Goal: Task Accomplishment & Management: Manage account settings

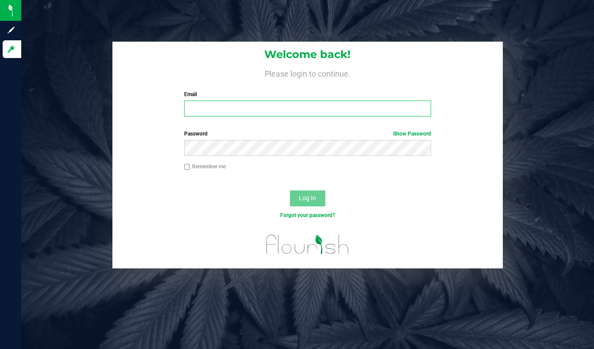
type input "lcousin@liveparallel.com"
click at [203, 110] on input "lcousin@liveparallel.com" at bounding box center [307, 108] width 247 height 16
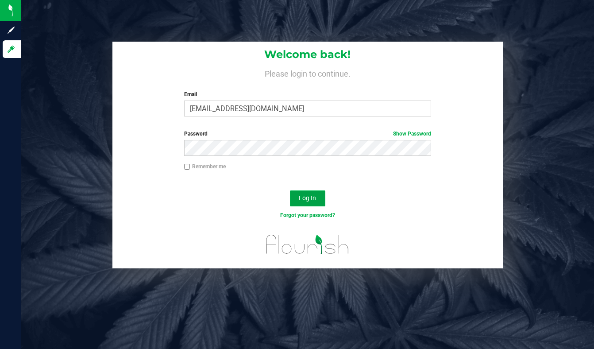
click at [309, 199] on span "Log In" at bounding box center [307, 197] width 17 height 7
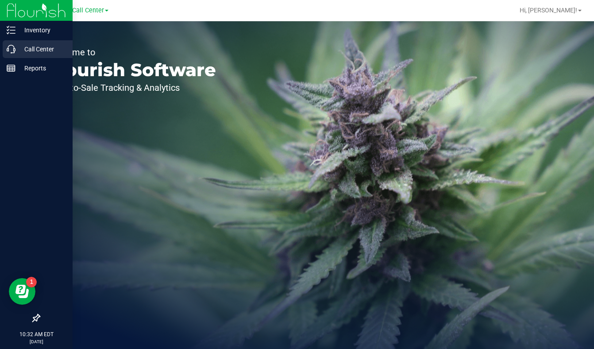
click at [15, 51] on p "Call Center" at bounding box center [41, 49] width 53 height 11
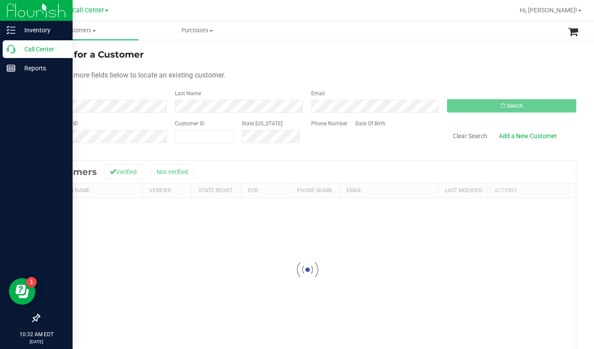
click at [39, 50] on p "Call Center" at bounding box center [41, 49] width 53 height 11
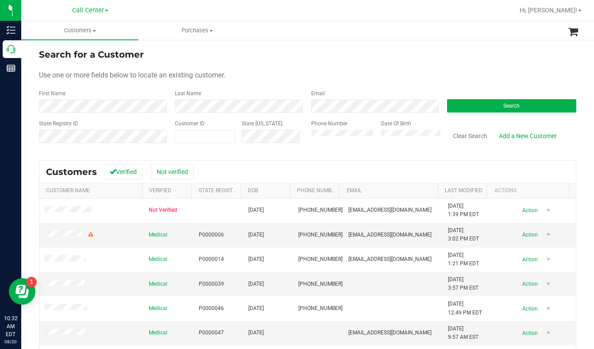
click at [304, 74] on div "Use one or more fields below to locate an existing customer." at bounding box center [307, 75] width 537 height 11
click at [499, 72] on div "Use one or more fields below to locate an existing customer." at bounding box center [307, 75] width 537 height 11
click at [509, 73] on div "Use one or more fields below to locate an existing customer." at bounding box center [307, 75] width 537 height 11
click at [522, 70] on div "Use one or more fields below to locate an existing customer." at bounding box center [307, 75] width 537 height 11
click at [507, 71] on div "Use one or more fields below to locate an existing customer." at bounding box center [307, 75] width 537 height 11
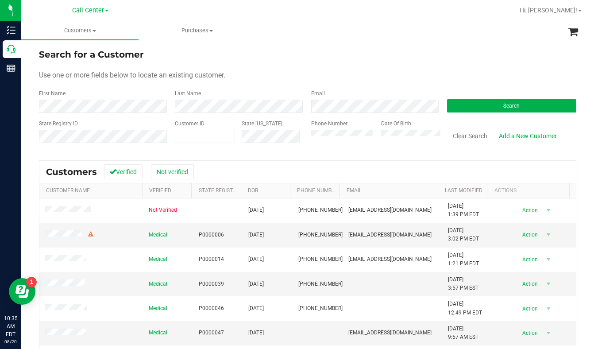
click at [285, 70] on div "Use one or more fields below to locate an existing customer." at bounding box center [307, 75] width 537 height 11
click at [486, 76] on div "Use one or more fields below to locate an existing customer." at bounding box center [307, 75] width 537 height 11
click at [213, 131] on span at bounding box center [205, 136] width 60 height 13
click at [187, 135] on input "66218" at bounding box center [204, 136] width 59 height 12
type input "662118"
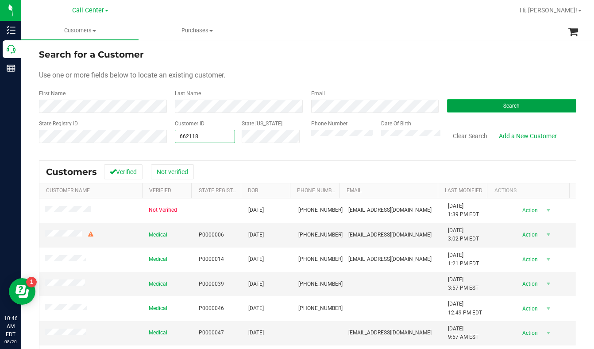
type input "662118"
click at [461, 107] on button "Search" at bounding box center [511, 105] width 129 height 13
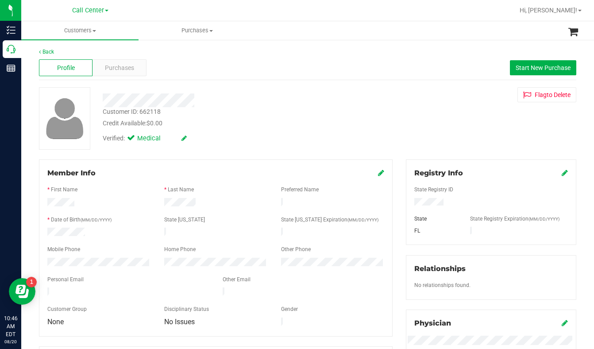
click at [498, 136] on div "Customer ID: 662118 Credit Available: $0.00 Verified: Medical Flag to [GEOGRAPH…" at bounding box center [307, 118] width 551 height 62
drag, startPoint x: 478, startPoint y: 138, endPoint x: 359, endPoint y: 129, distance: 119.0
click at [478, 138] on div "Customer ID: 662118 Credit Available: $0.00 Verified: Medical Flag to [GEOGRAPH…" at bounding box center [307, 118] width 551 height 62
click at [131, 70] on span "Purchases" at bounding box center [119, 67] width 29 height 9
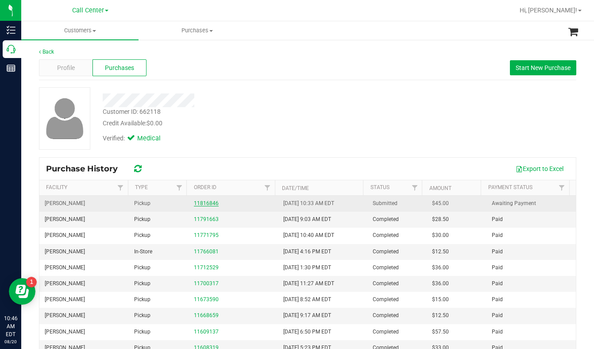
click at [203, 206] on div "11816846" at bounding box center [233, 203] width 79 height 8
click at [207, 202] on link "11816846" at bounding box center [206, 203] width 25 height 6
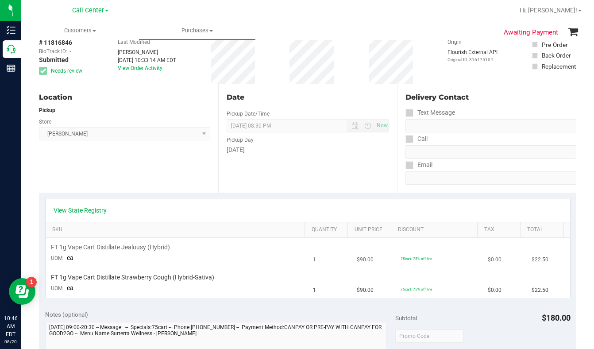
scroll to position [89, 0]
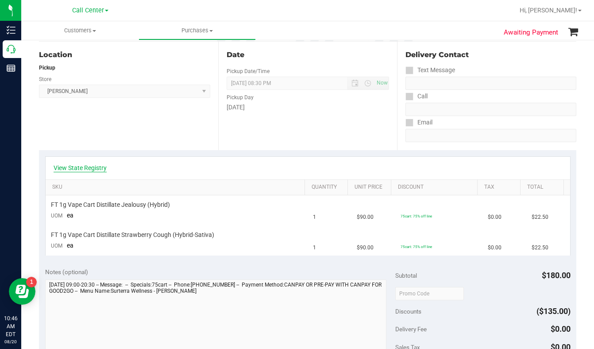
click at [93, 163] on link "View State Registry" at bounding box center [80, 167] width 53 height 9
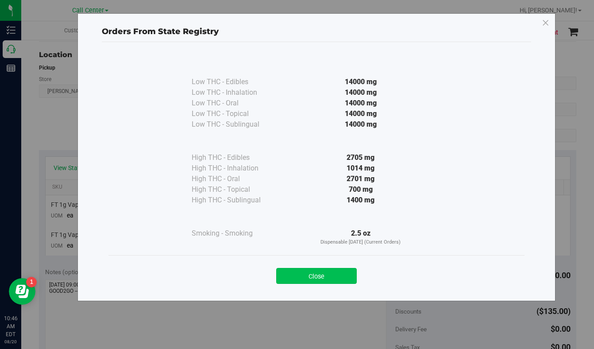
click at [309, 274] on button "Close" at bounding box center [316, 276] width 81 height 16
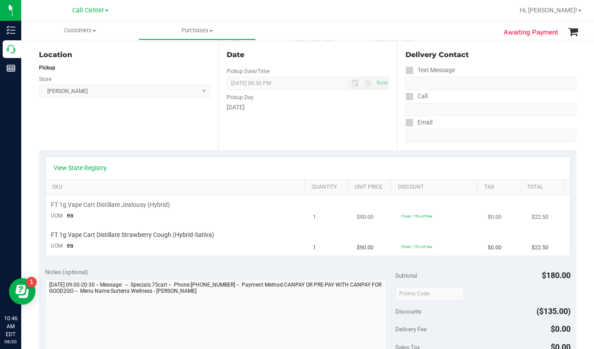
drag, startPoint x: 455, startPoint y: 207, endPoint x: 451, endPoint y: 205, distance: 4.6
click at [455, 207] on td "75cart: 75% off line" at bounding box center [439, 210] width 88 height 30
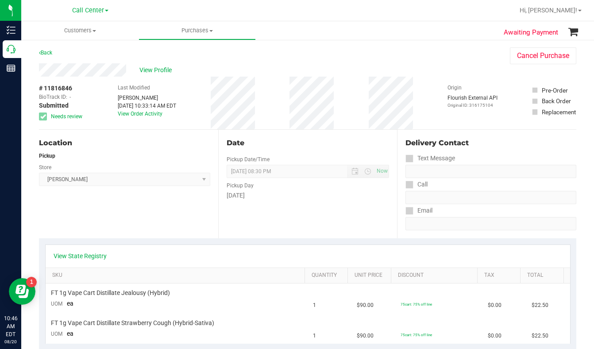
scroll to position [0, 0]
click at [459, 78] on div "Origin Flourish External API Original ID: 316175104" at bounding box center [473, 103] width 50 height 53
click at [456, 69] on div "View Profile" at bounding box center [265, 70] width 453 height 13
drag, startPoint x: 473, startPoint y: 68, endPoint x: 442, endPoint y: 68, distance: 31.0
click at [473, 68] on div "View Profile" at bounding box center [265, 70] width 453 height 13
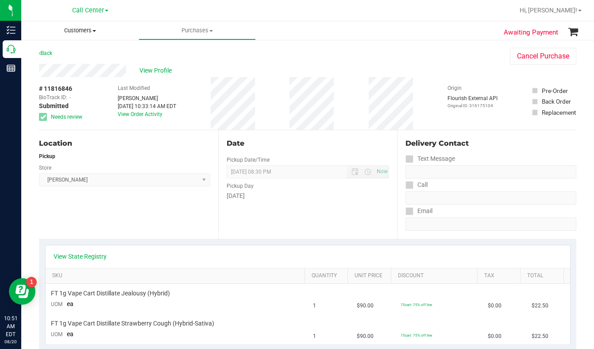
drag, startPoint x: 93, startPoint y: 32, endPoint x: 88, endPoint y: 39, distance: 9.1
click at [93, 33] on span "Customers" at bounding box center [79, 31] width 117 height 8
click at [61, 54] on span "All customers" at bounding box center [53, 54] width 64 height 8
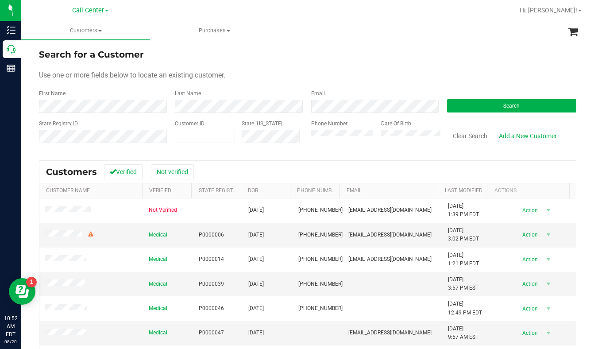
drag, startPoint x: 496, startPoint y: 67, endPoint x: 489, endPoint y: 72, distance: 8.6
click at [496, 67] on form "Search for a Customer Use one or more fields below to locate an existing custom…" at bounding box center [307, 99] width 537 height 103
click at [468, 108] on button "Search" at bounding box center [511, 105] width 129 height 13
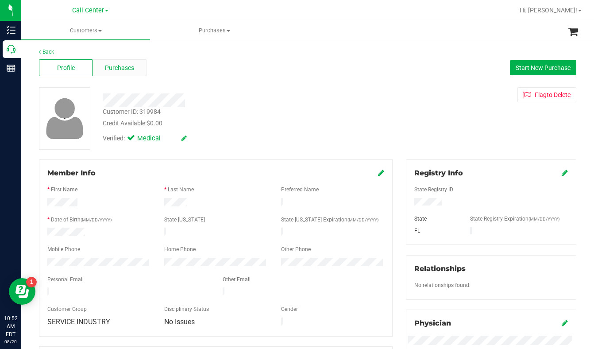
click at [122, 69] on span "Purchases" at bounding box center [119, 67] width 29 height 9
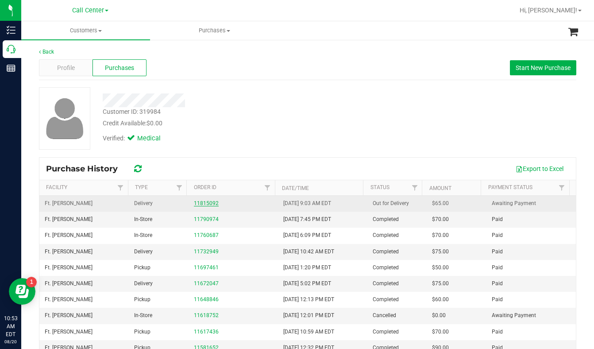
click at [201, 202] on link "11815092" at bounding box center [206, 203] width 25 height 6
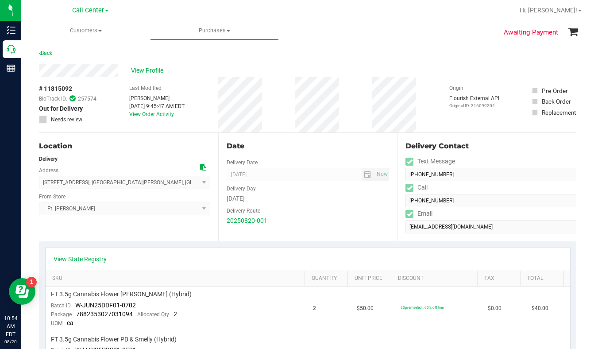
click at [147, 63] on div "Back" at bounding box center [307, 56] width 537 height 16
click at [145, 69] on span "View Profile" at bounding box center [148, 70] width 35 height 9
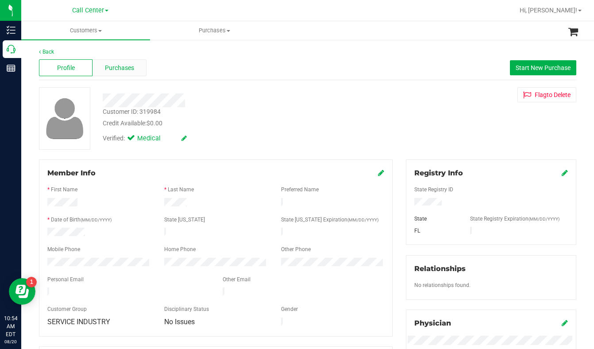
click at [126, 68] on span "Purchases" at bounding box center [119, 67] width 29 height 9
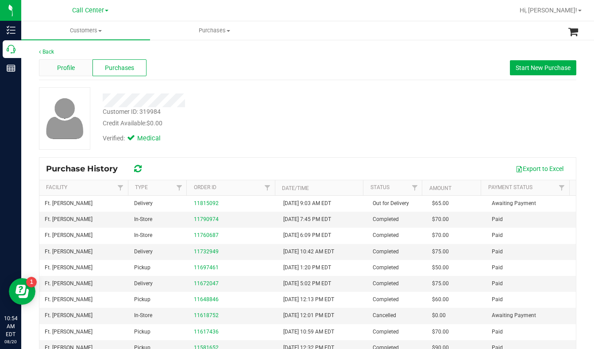
click at [63, 65] on span "Profile" at bounding box center [66, 67] width 18 height 9
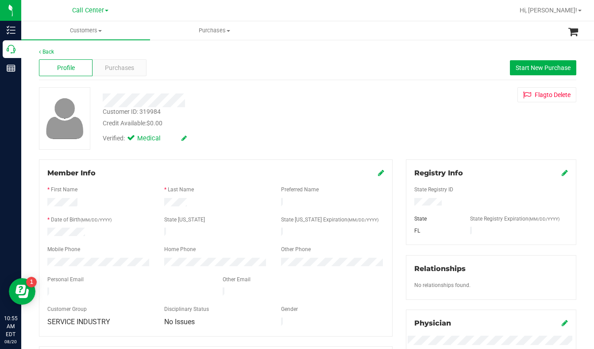
click at [452, 135] on div "Customer ID: 319984 Credit Available: $0.00 Verified: Medical Flag to [GEOGRAPH…" at bounding box center [307, 118] width 551 height 62
click at [100, 31] on span at bounding box center [100, 31] width 4 height 2
click at [57, 55] on span "All customers" at bounding box center [53, 54] width 64 height 8
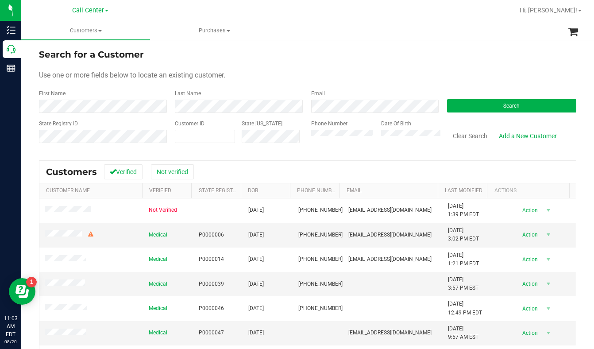
drag, startPoint x: 470, startPoint y: 73, endPoint x: 462, endPoint y: 77, distance: 9.3
click at [470, 73] on div "Use one or more fields below to locate an existing customer." at bounding box center [307, 75] width 537 height 11
click at [463, 104] on button "Search" at bounding box center [511, 105] width 129 height 13
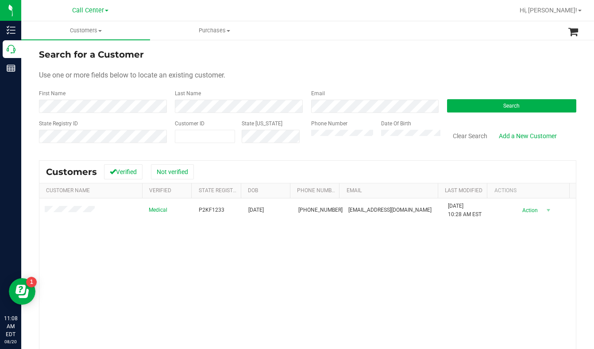
click at [470, 97] on div "Search" at bounding box center [508, 100] width 136 height 23
click at [100, 32] on span "Customers" at bounding box center [85, 31] width 129 height 8
click at [69, 55] on span "All customers" at bounding box center [53, 54] width 64 height 8
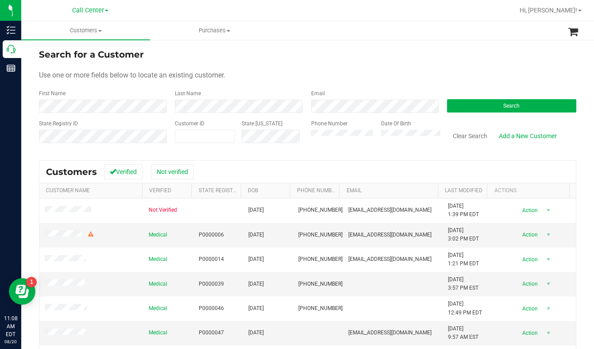
click at [332, 73] on div "Use one or more fields below to locate an existing customer." at bounding box center [307, 75] width 537 height 11
click at [451, 64] on form "Search for a Customer Use one or more fields below to locate an existing custom…" at bounding box center [307, 99] width 537 height 103
click at [475, 107] on button "Search" at bounding box center [511, 105] width 129 height 13
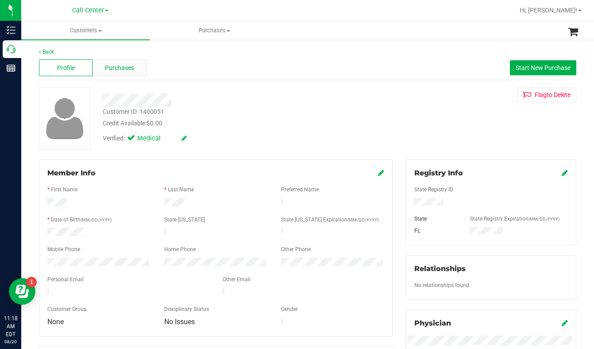
click at [115, 68] on span "Purchases" at bounding box center [119, 67] width 29 height 9
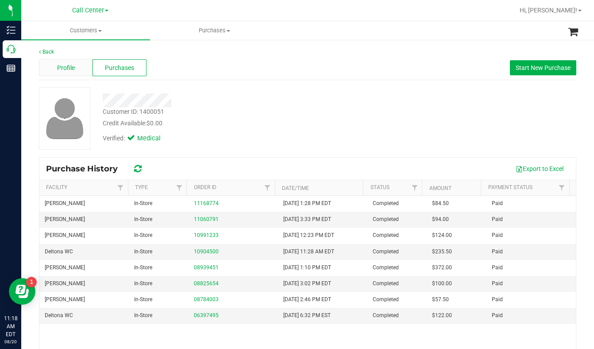
click at [72, 71] on span "Profile" at bounding box center [66, 67] width 18 height 9
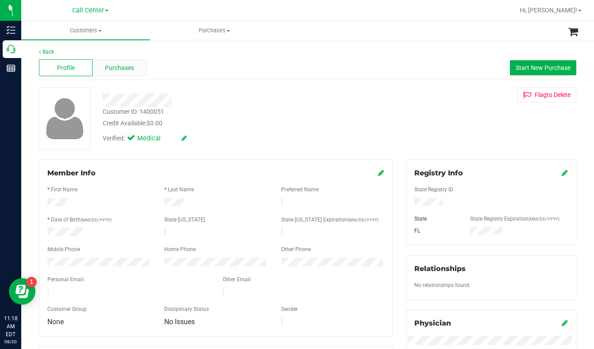
click at [121, 65] on span "Purchases" at bounding box center [119, 67] width 29 height 9
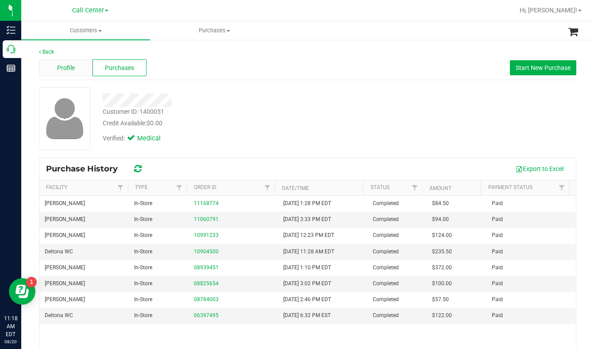
click at [68, 73] on div "Profile" at bounding box center [66, 67] width 54 height 17
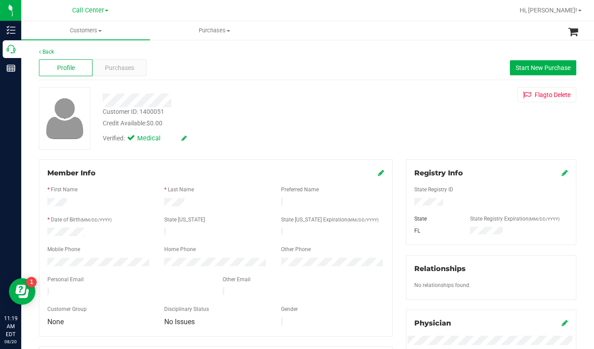
click at [269, 140] on div "Verified: Medical" at bounding box center [233, 137] width 275 height 19
click at [117, 67] on span "Purchases" at bounding box center [119, 67] width 29 height 9
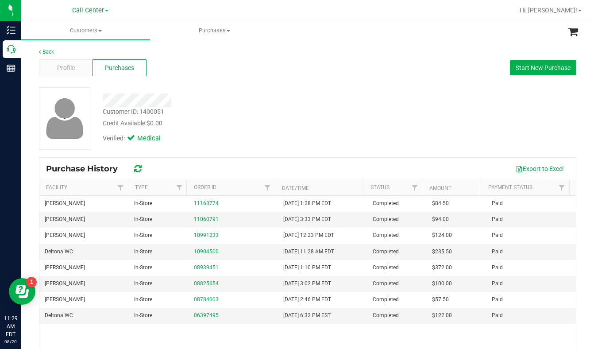
click at [485, 115] on div "Customer ID: 1400051 Credit Available: $0.00 Verified: Medical" at bounding box center [307, 118] width 551 height 62
click at [102, 29] on span "Customers" at bounding box center [85, 31] width 129 height 8
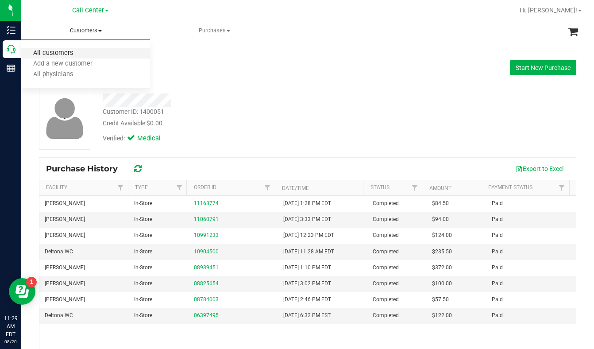
click at [65, 54] on span "All customers" at bounding box center [53, 54] width 64 height 8
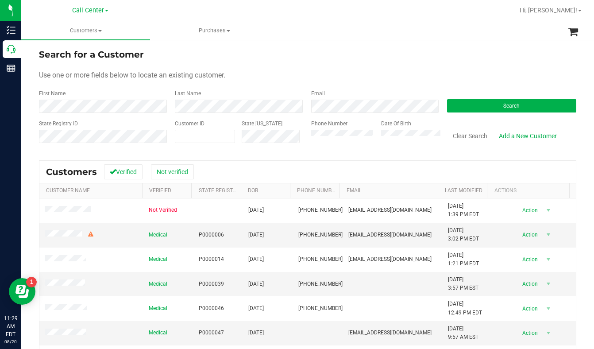
click at [471, 113] on form "Search for a Customer Use one or more fields below to locate an existing custom…" at bounding box center [307, 99] width 537 height 103
click at [476, 107] on button "Search" at bounding box center [511, 105] width 129 height 13
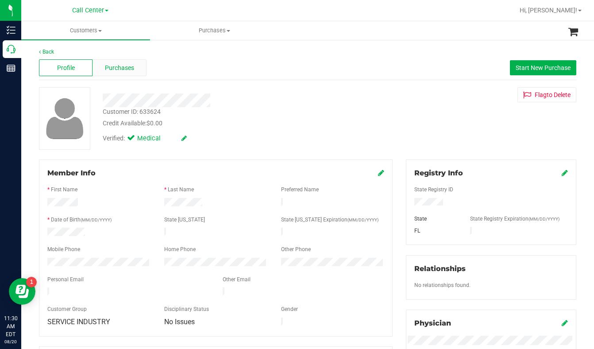
click at [112, 72] on span "Purchases" at bounding box center [119, 67] width 29 height 9
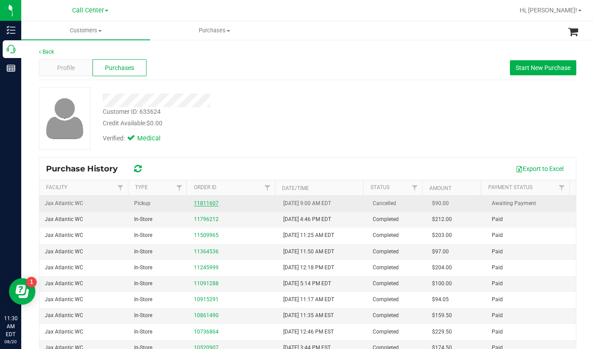
click at [197, 200] on link "11811607" at bounding box center [206, 203] width 25 height 6
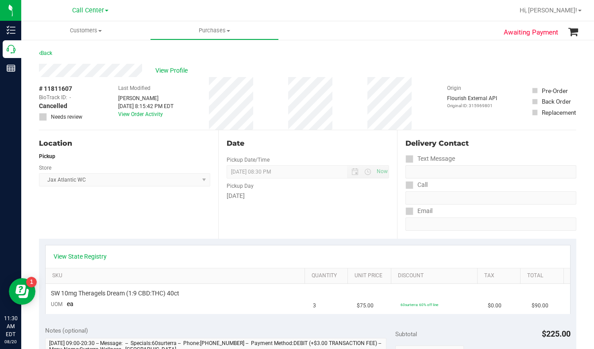
click at [125, 209] on div "Location Pickup Store Jax Atlantic WC Select Store [PERSON_NAME][GEOGRAPHIC_DAT…" at bounding box center [128, 184] width 179 height 108
click at [142, 116] on link "View Order Activity" at bounding box center [140, 114] width 45 height 6
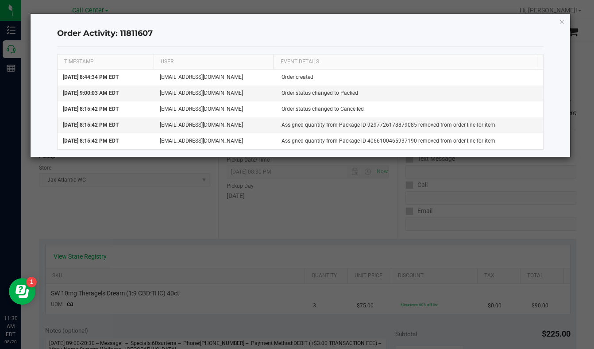
click at [562, 22] on icon "button" at bounding box center [562, 21] width 6 height 11
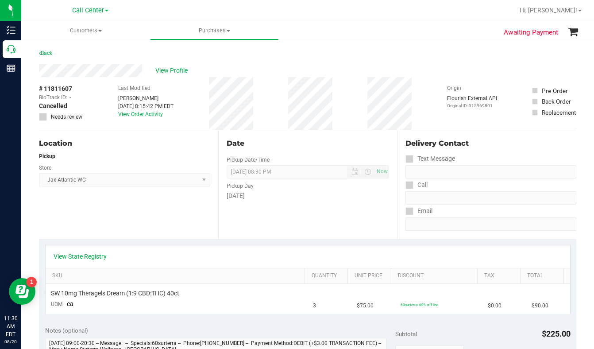
drag, startPoint x: 162, startPoint y: 218, endPoint x: 162, endPoint y: 207, distance: 10.6
click at [162, 217] on div "Location Pickup Store Jax Atlantic WC Select Store [PERSON_NAME][GEOGRAPHIC_DAT…" at bounding box center [128, 184] width 179 height 108
click at [172, 69] on span "View Profile" at bounding box center [172, 70] width 35 height 9
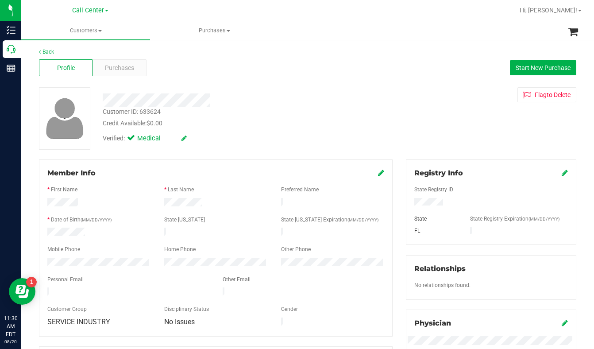
click at [259, 112] on div "Customer ID: 633624 Credit Available: $0.00" at bounding box center [233, 117] width 275 height 21
click at [478, 130] on div "Customer ID: 633624 Credit Available: $0.00 Verified: Medical Flag to [GEOGRAPH…" at bounding box center [307, 118] width 551 height 62
click at [101, 32] on span "Customers" at bounding box center [85, 31] width 129 height 8
click at [68, 54] on span "All customers" at bounding box center [53, 54] width 64 height 8
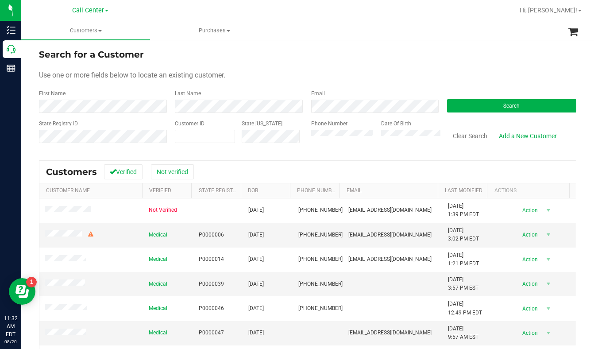
click at [315, 82] on form "Search for a Customer Use one or more fields below to locate an existing custom…" at bounding box center [307, 99] width 537 height 103
click at [496, 63] on form "Search for a Customer Use one or more fields below to locate an existing custom…" at bounding box center [307, 99] width 537 height 103
click at [481, 105] on button "Search" at bounding box center [511, 105] width 129 height 13
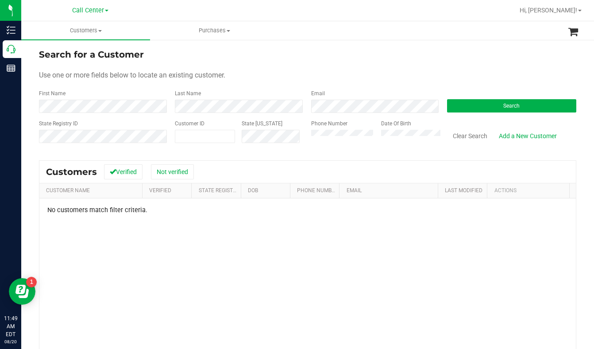
click at [397, 129] on div "Date Of Birth" at bounding box center [408, 135] width 66 height 31
click at [467, 106] on button "Search" at bounding box center [511, 105] width 129 height 13
click at [506, 104] on span "Search" at bounding box center [511, 106] width 16 height 6
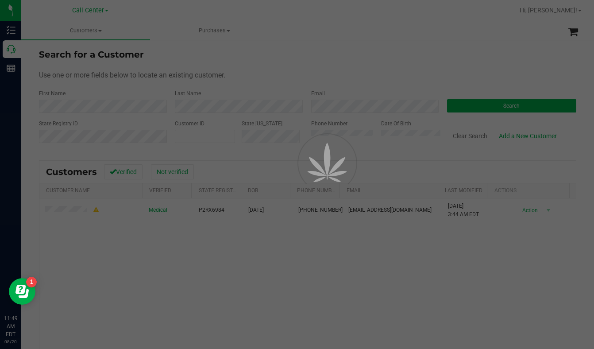
click at [62, 212] on div at bounding box center [297, 174] width 594 height 349
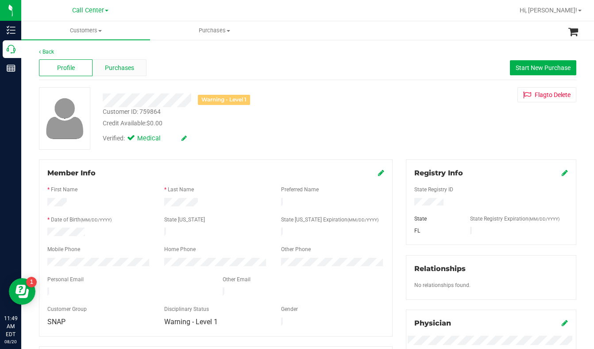
click at [123, 70] on span "Purchases" at bounding box center [119, 67] width 29 height 9
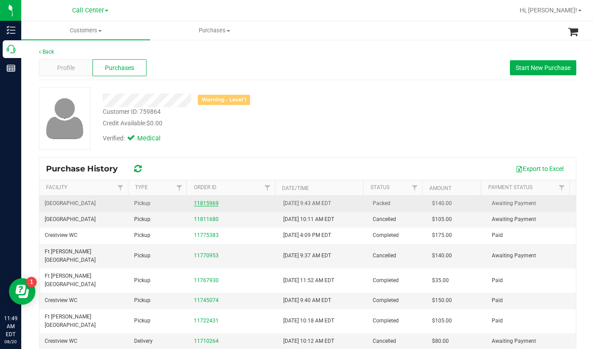
click at [199, 205] on link "11815969" at bounding box center [206, 203] width 25 height 6
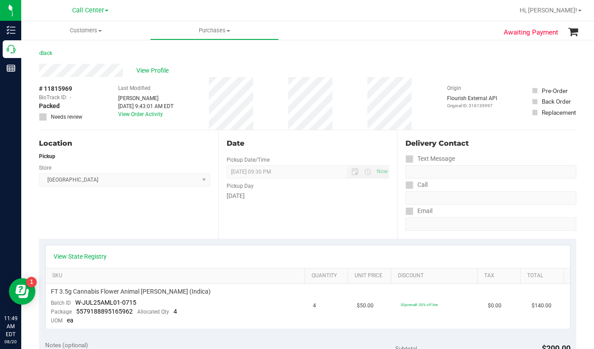
click at [130, 225] on div "Location Pickup Store [GEOGRAPHIC_DATA] WC Select Store [PERSON_NAME][GEOGRAPHI…" at bounding box center [128, 184] width 179 height 108
click at [489, 58] on div "Back" at bounding box center [307, 56] width 537 height 16
click at [150, 74] on span "View Profile" at bounding box center [153, 70] width 35 height 9
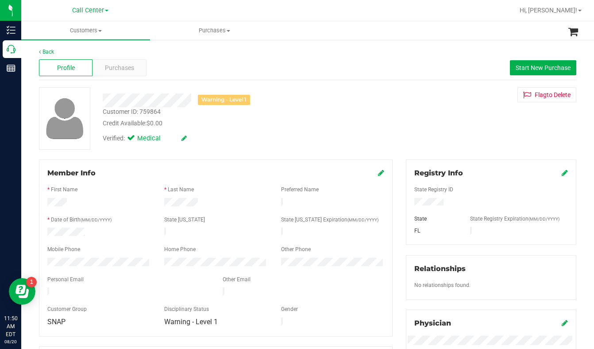
click at [463, 119] on div "Warning - Level 1 Customer ID: 759864 Credit Available: $0.00 Verified: Medical…" at bounding box center [307, 118] width 551 height 62
click at [112, 70] on span "Purchases" at bounding box center [119, 67] width 29 height 9
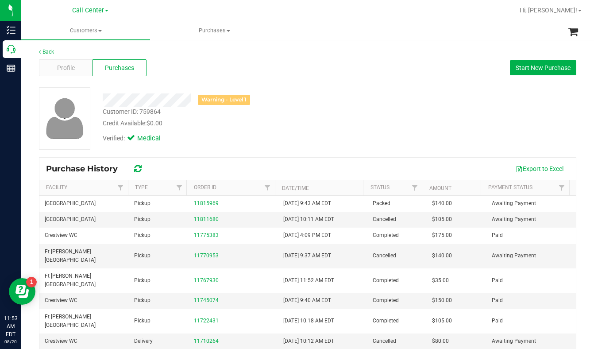
drag, startPoint x: 503, startPoint y: 116, endPoint x: 202, endPoint y: 134, distance: 301.5
click at [498, 118] on div "Warning - Level 1 Customer ID: 759864 Credit Available: $0.00 Verified: Medical" at bounding box center [307, 118] width 551 height 62
click at [98, 30] on span at bounding box center [100, 31] width 4 height 2
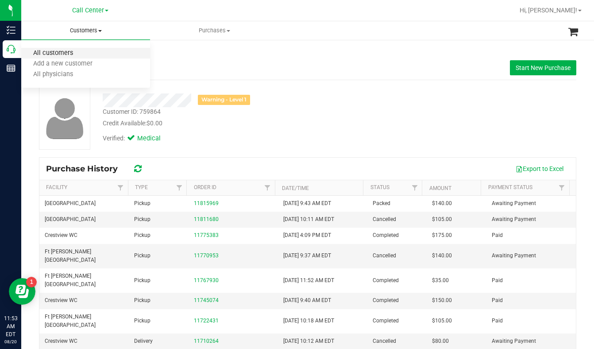
click at [68, 51] on span "All customers" at bounding box center [53, 54] width 64 height 8
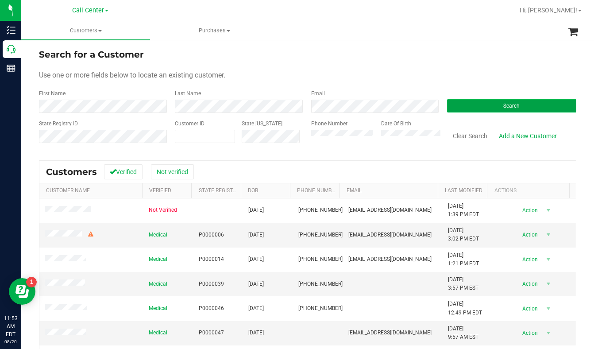
click at [475, 101] on button "Search" at bounding box center [511, 105] width 129 height 13
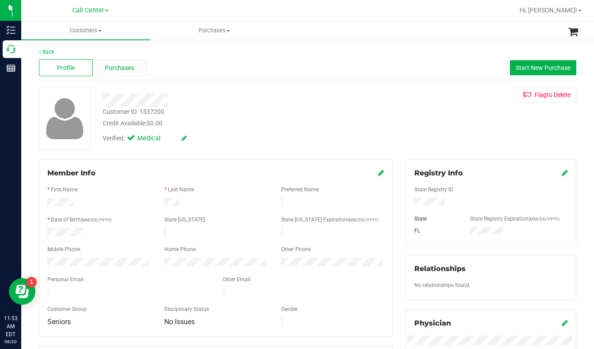
click at [117, 69] on span "Purchases" at bounding box center [119, 67] width 29 height 9
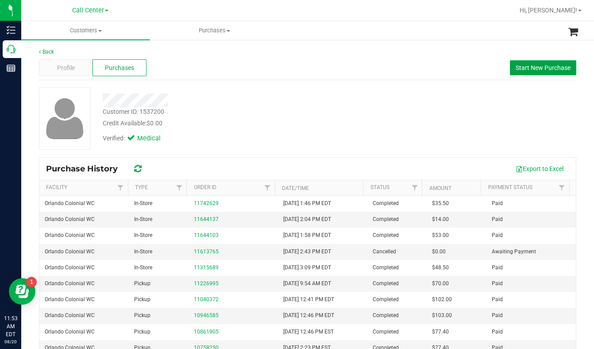
click at [523, 65] on span "Start New Purchase" at bounding box center [543, 67] width 55 height 7
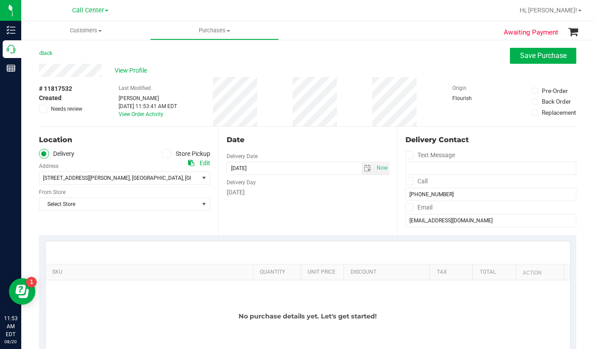
click at [167, 155] on span at bounding box center [167, 154] width 10 height 10
click at [0, 0] on input "Store Pickup" at bounding box center [0, 0] width 0 height 0
click at [122, 181] on span "Select Store" at bounding box center [118, 178] width 159 height 12
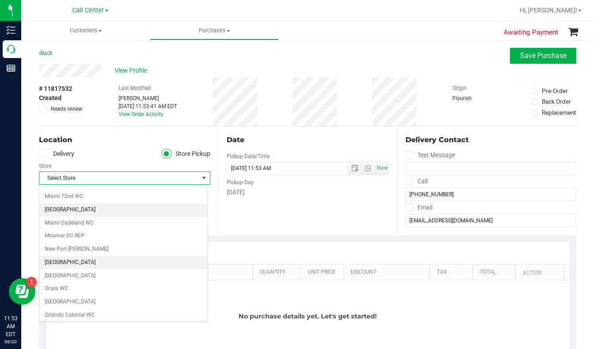
scroll to position [354, 0]
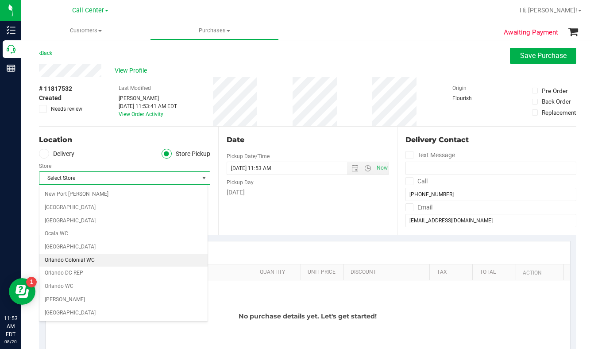
click at [59, 261] on li "Orlando Colonial WC" at bounding box center [123, 260] width 168 height 13
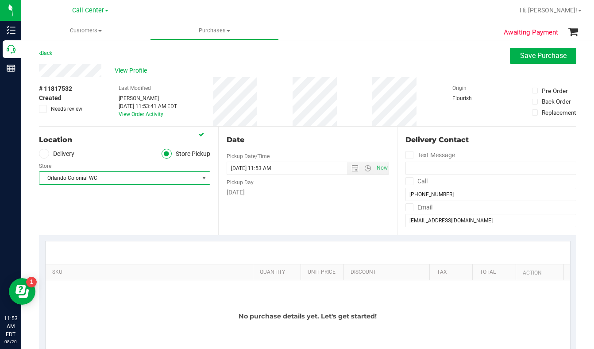
scroll to position [89, 0]
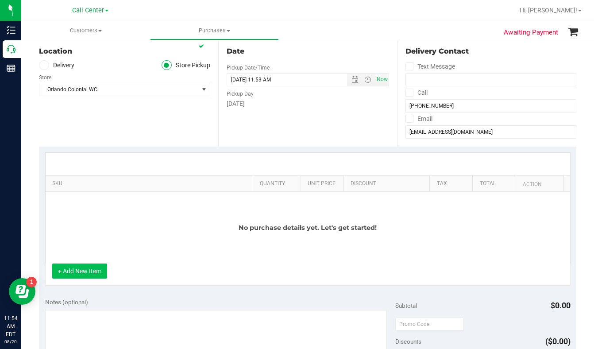
click at [89, 274] on button "+ Add New Item" at bounding box center [79, 270] width 55 height 15
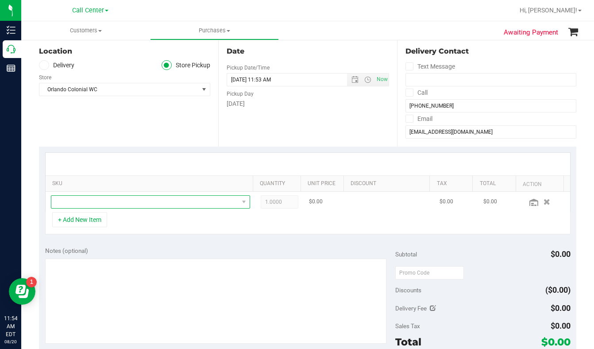
click at [92, 201] on span "NO DATA FOUND" at bounding box center [144, 202] width 187 height 12
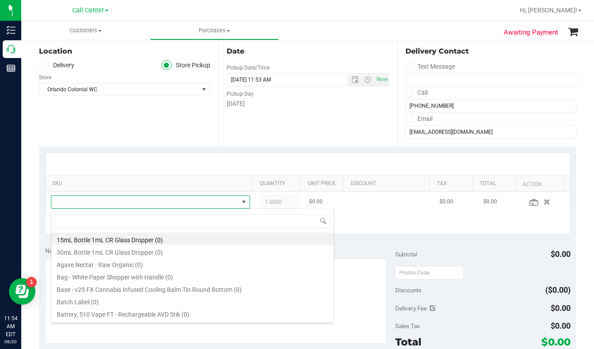
scroll to position [13, 191]
type input "ground"
click at [104, 294] on li "FT 7g Ground Flower (Sativa) (0)" at bounding box center [192, 300] width 282 height 12
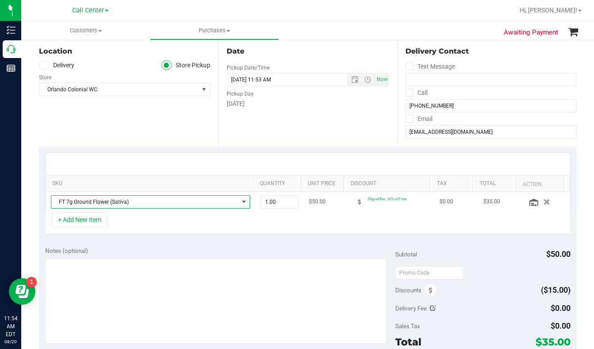
click at [240, 203] on span "NO DATA FOUND" at bounding box center [243, 201] width 7 height 7
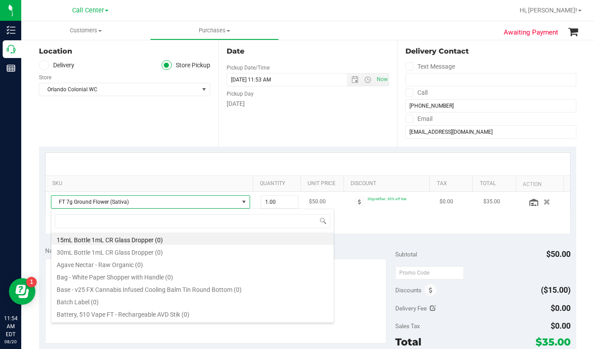
click at [163, 199] on span "FT 7g Ground Flower (Sativa)" at bounding box center [144, 202] width 187 height 12
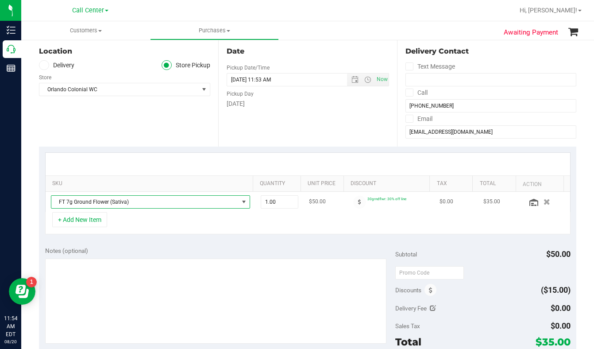
click at [152, 200] on span "FT 7g Ground Flower (Sativa)" at bounding box center [144, 202] width 187 height 12
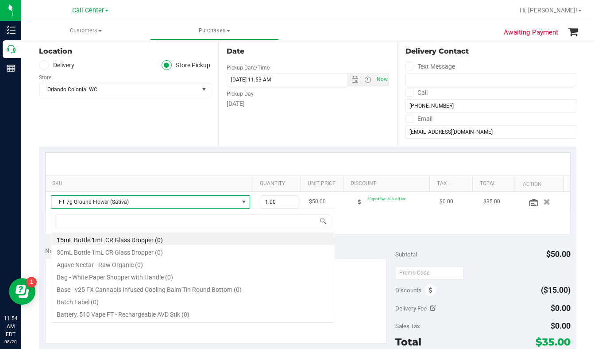
scroll to position [13, 194]
click at [544, 199] on icon "button" at bounding box center [547, 202] width 7 height 6
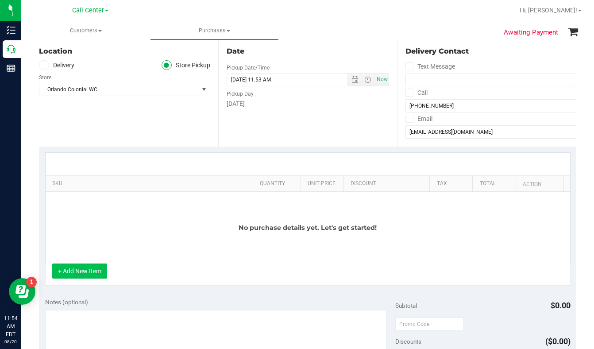
click at [87, 275] on button "+ Add New Item" at bounding box center [79, 270] width 55 height 15
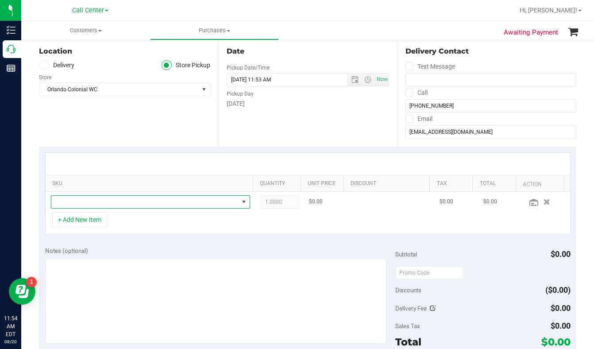
click at [77, 207] on span "NO DATA FOUND" at bounding box center [144, 202] width 187 height 12
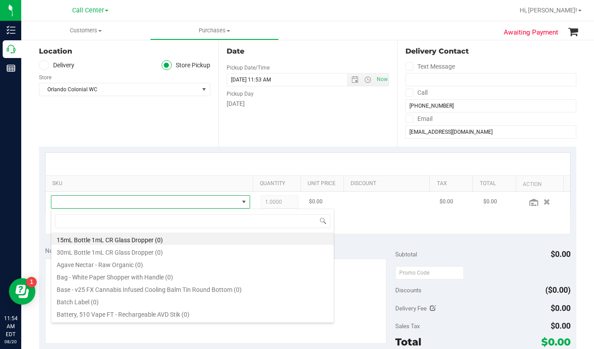
scroll to position [13, 191]
type input "ground"
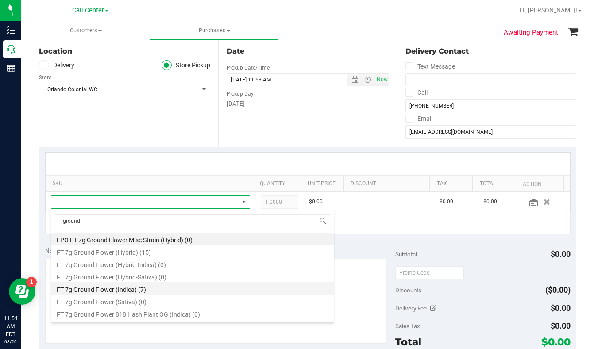
click at [86, 290] on li "FT 7g Ground Flower (Indica) (7)" at bounding box center [192, 288] width 282 height 12
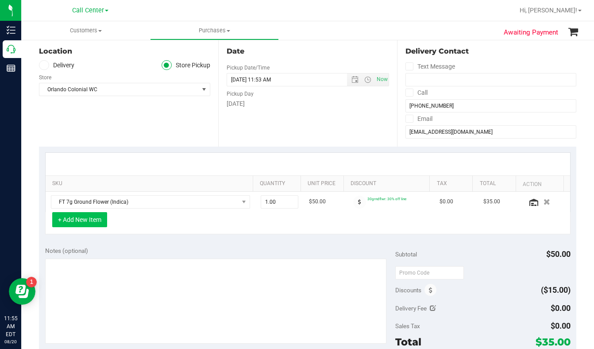
click at [89, 220] on button "+ Add New Item" at bounding box center [79, 219] width 55 height 15
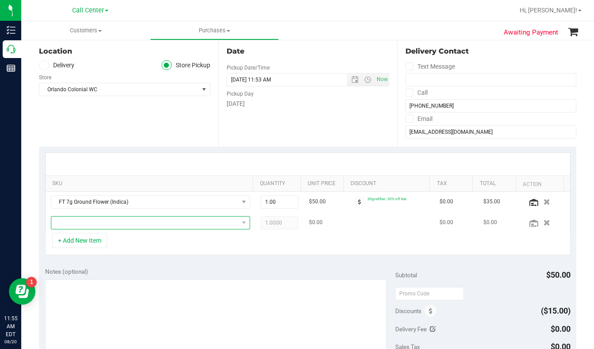
click at [81, 226] on span "NO DATA FOUND" at bounding box center [144, 222] width 187 height 12
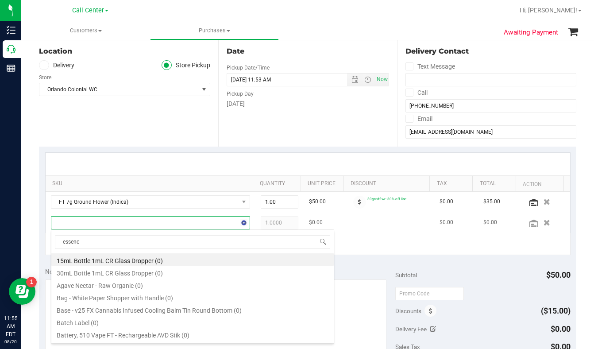
type input "essence"
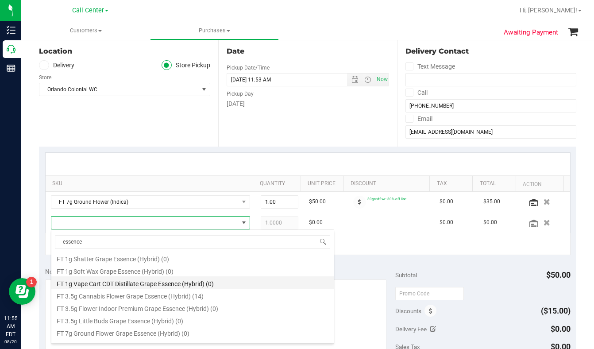
scroll to position [44, 0]
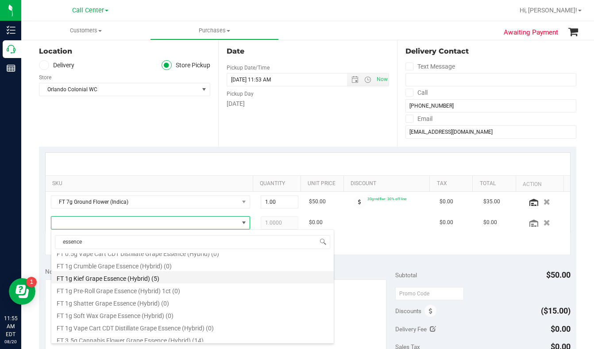
click at [86, 278] on li "FT 1g Kief Grape Essence (Hybrid) (5)" at bounding box center [192, 277] width 282 height 12
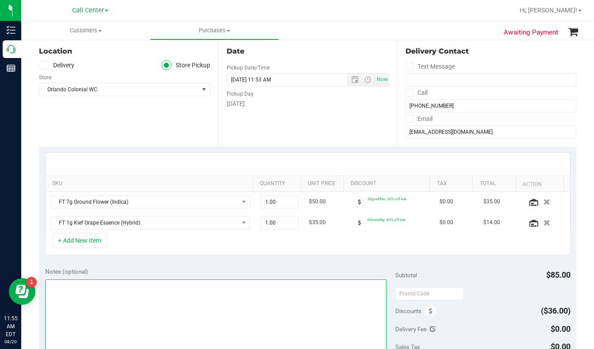
click at [73, 288] on textarea at bounding box center [215, 321] width 341 height 85
click at [101, 321] on textarea at bounding box center [215, 321] width 341 height 85
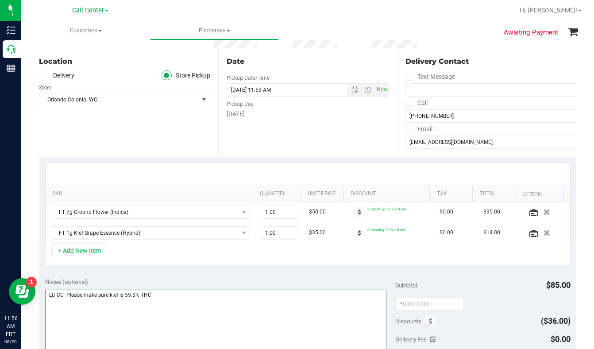
scroll to position [0, 0]
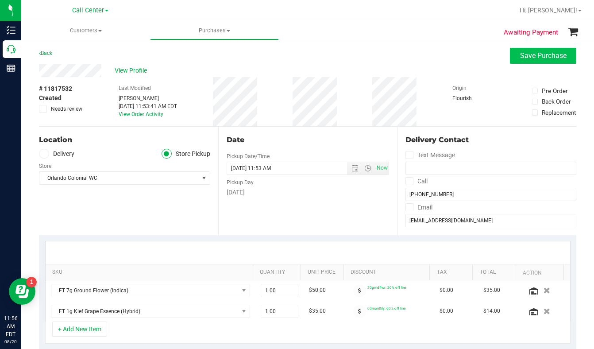
type textarea "LC CC Please make sure kief is 59.5% THC"
click at [520, 55] on span "Save Purchase" at bounding box center [543, 55] width 46 height 8
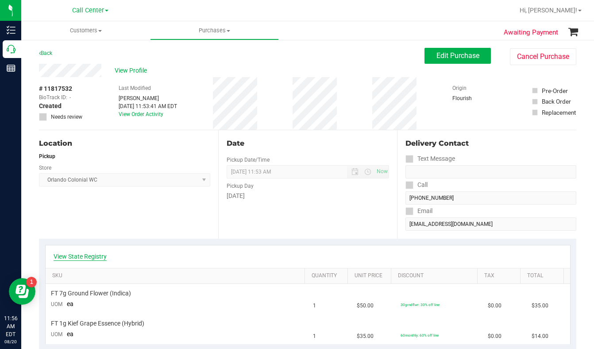
click at [68, 256] on link "View State Registry" at bounding box center [80, 256] width 53 height 9
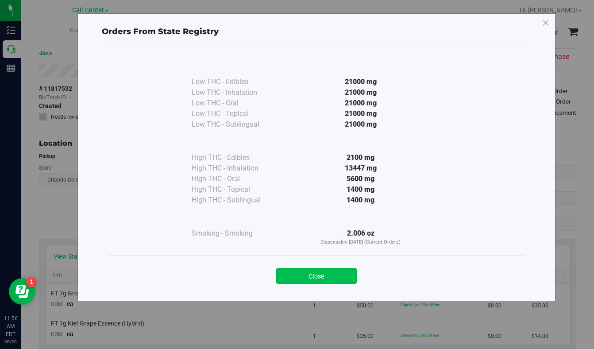
click at [297, 276] on button "Close" at bounding box center [316, 276] width 81 height 16
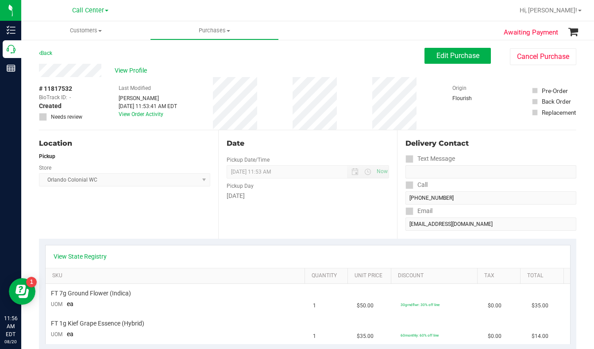
click at [120, 224] on div "Location Pickup Store [GEOGRAPHIC_DATA] Colonial WC Select Store [PERSON_NAME][…" at bounding box center [128, 184] width 179 height 108
click at [114, 212] on div "Location Pickup Store [GEOGRAPHIC_DATA] Colonial WC Select Store [PERSON_NAME][…" at bounding box center [128, 184] width 179 height 108
click at [77, 216] on div "Location Pickup Store [GEOGRAPHIC_DATA] Colonial WC Select Store [PERSON_NAME][…" at bounding box center [128, 184] width 179 height 108
click at [469, 114] on div "Origin Flourish" at bounding box center [474, 103] width 44 height 53
click at [498, 121] on div "# 11817532 BioTrack ID: - Created Needs review Last Modified [PERSON_NAME] [DAT…" at bounding box center [307, 103] width 537 height 53
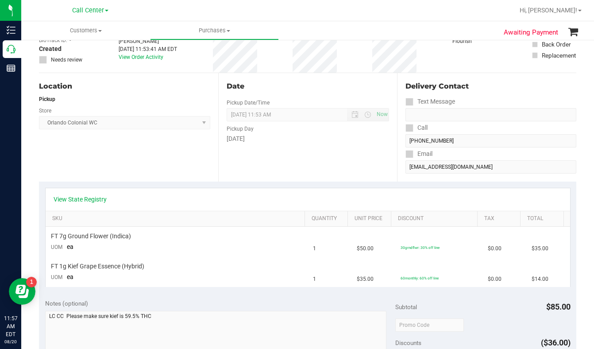
scroll to position [133, 0]
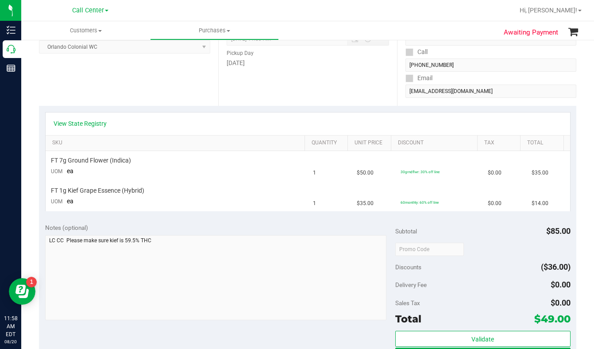
click at [490, 278] on div "Delivery Fee $0.00" at bounding box center [482, 285] width 175 height 16
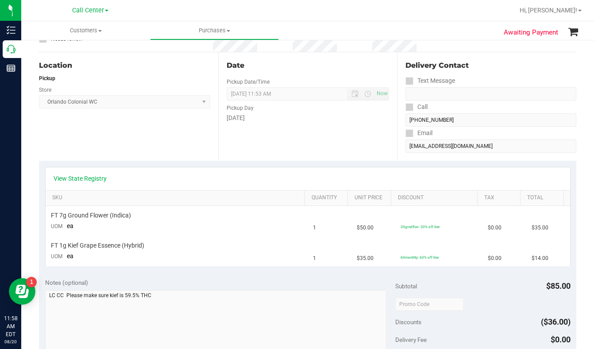
scroll to position [0, 0]
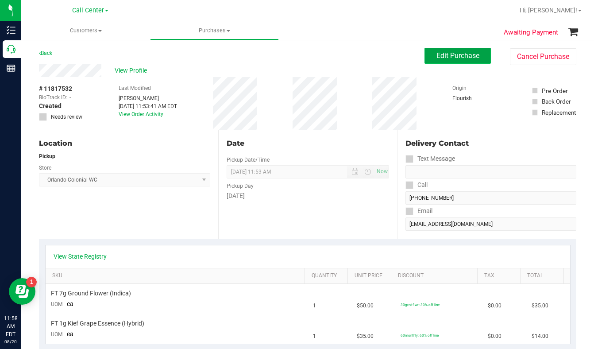
click at [436, 52] on span "Edit Purchase" at bounding box center [457, 55] width 43 height 8
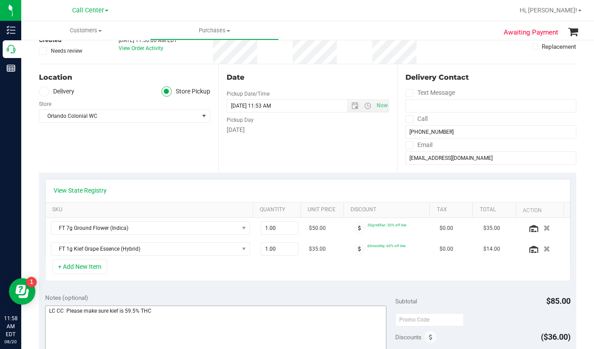
scroll to position [177, 0]
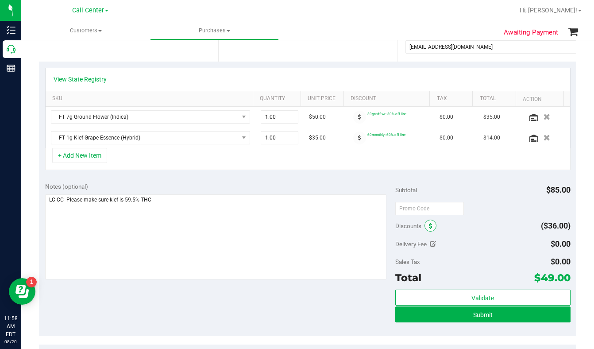
click at [429, 227] on icon at bounding box center [431, 226] width 4 height 6
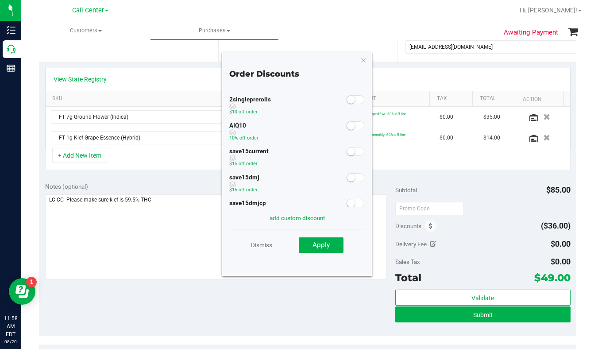
click at [347, 126] on small at bounding box center [351, 126] width 8 height 8
click at [328, 247] on span "Apply" at bounding box center [321, 245] width 17 height 8
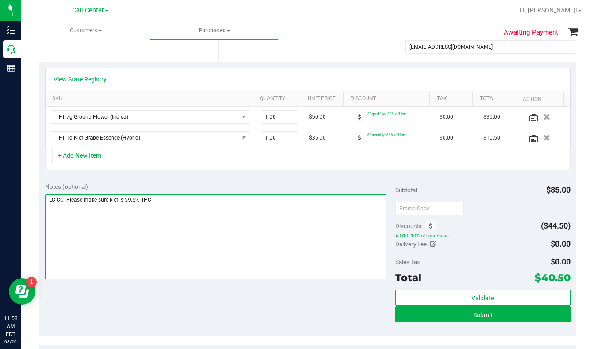
click at [170, 201] on textarea at bounding box center [215, 236] width 341 height 85
click at [293, 199] on textarea at bounding box center [215, 236] width 341 height 85
click at [293, 197] on textarea at bounding box center [215, 236] width 341 height 85
click at [290, 199] on textarea at bounding box center [215, 236] width 341 height 85
click at [312, 200] on textarea at bounding box center [215, 236] width 341 height 85
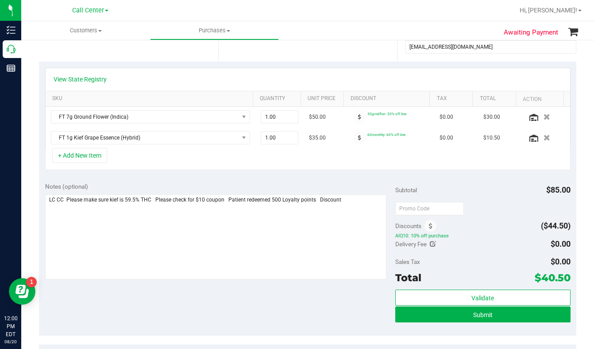
click at [471, 254] on div "Sales Tax $0.00" at bounding box center [482, 262] width 175 height 16
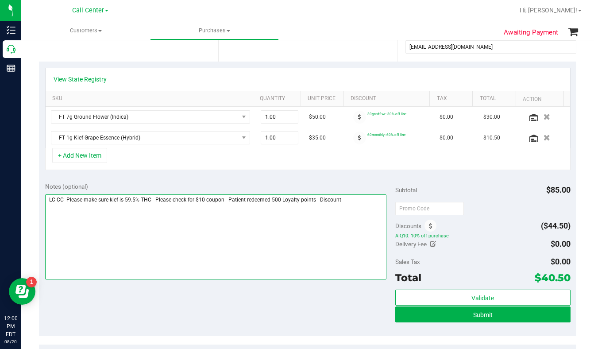
click at [350, 200] on textarea at bounding box center [215, 236] width 341 height 85
paste textarea "Enjoy 10% Off Discount last redeemed at: [DATE] at 11:59 AM"
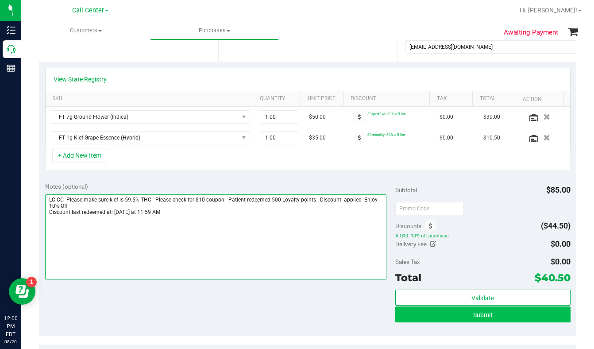
type textarea "LC CC Please make sure kief is 59.5% THC Please check for $10 coupon Patient re…"
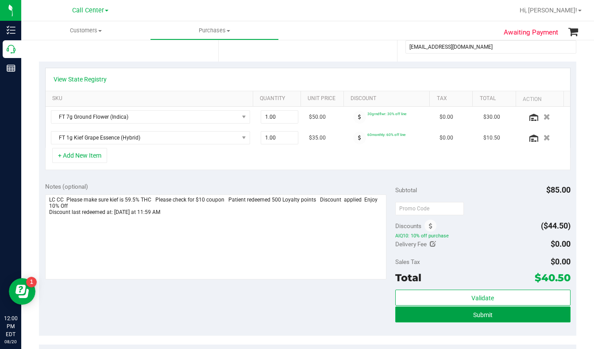
click at [414, 316] on button "Submit" at bounding box center [482, 314] width 175 height 16
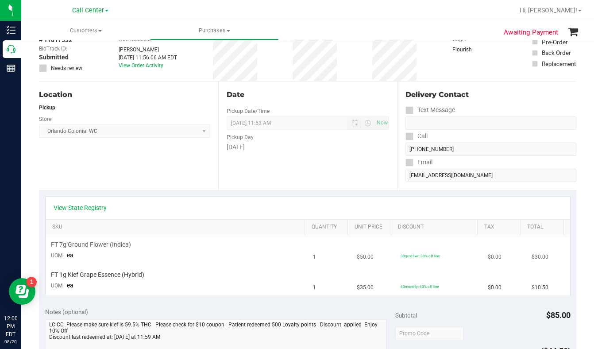
scroll to position [44, 0]
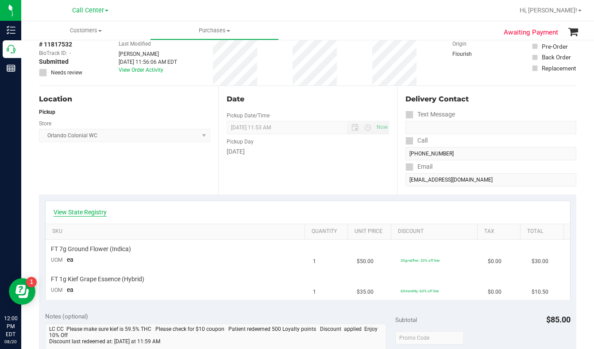
click at [81, 213] on link "View State Registry" at bounding box center [80, 212] width 53 height 9
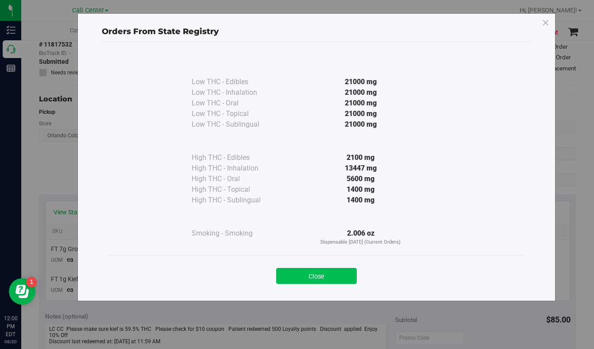
click at [313, 277] on button "Close" at bounding box center [316, 276] width 81 height 16
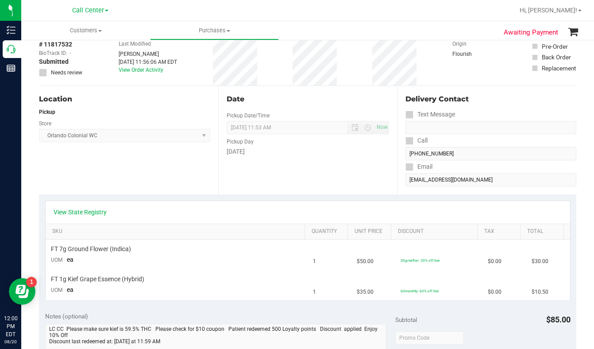
scroll to position [0, 0]
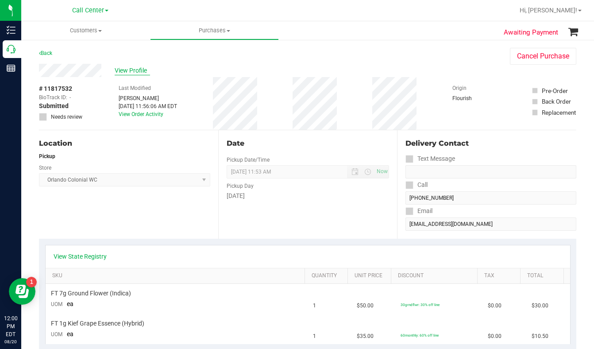
click at [136, 68] on span "View Profile" at bounding box center [132, 70] width 35 height 9
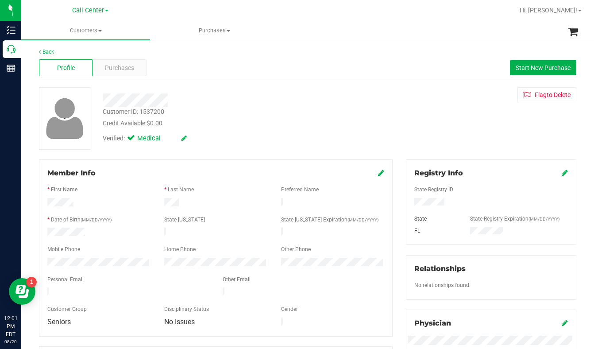
click at [479, 144] on div "Customer ID: 1537200 Credit Available: $0.00 Verified: Medical Flag to [GEOGRAP…" at bounding box center [307, 118] width 551 height 62
click at [114, 65] on span "Purchases" at bounding box center [119, 67] width 29 height 9
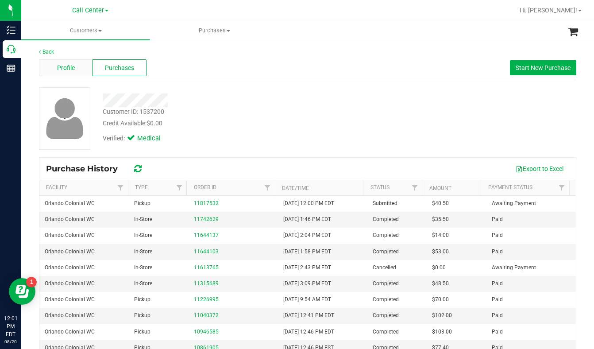
click at [57, 70] on span "Profile" at bounding box center [66, 67] width 18 height 9
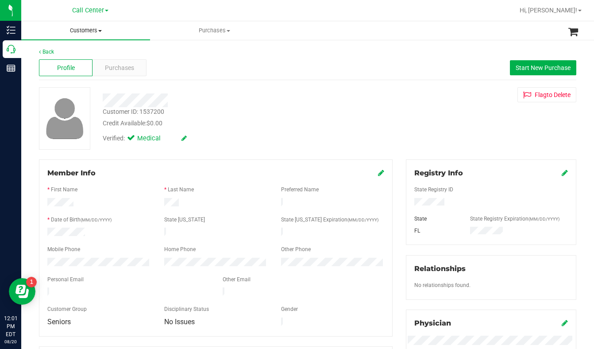
click at [101, 31] on span at bounding box center [100, 31] width 4 height 2
click at [66, 55] on span "All customers" at bounding box center [53, 54] width 64 height 8
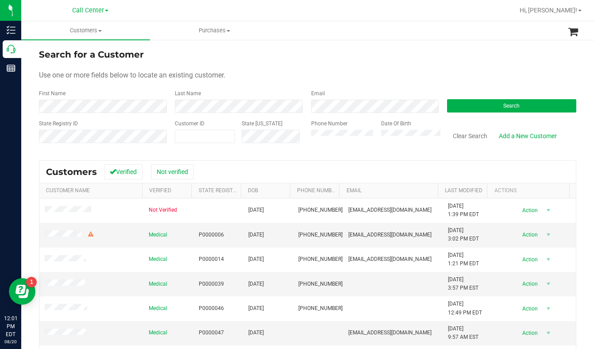
click at [527, 62] on form "Search for a Customer Use one or more fields below to locate an existing custom…" at bounding box center [307, 99] width 537 height 103
click at [357, 54] on div "Search for a Customer" at bounding box center [307, 54] width 537 height 13
click at [497, 73] on div "Use one or more fields below to locate an existing customer." at bounding box center [307, 75] width 537 height 11
click at [488, 70] on div "Use one or more fields below to locate an existing customer." at bounding box center [307, 75] width 537 height 11
click at [472, 101] on button "Search" at bounding box center [511, 105] width 129 height 13
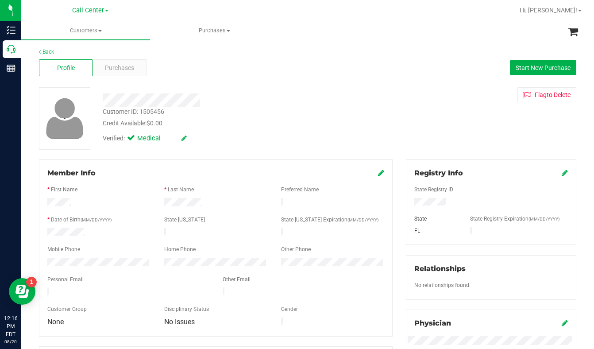
click at [468, 127] on div "Customer ID: 1505456 Credit Available: $0.00 Verified: Medical Flag to [GEOGRAP…" at bounding box center [307, 118] width 551 height 62
click at [461, 133] on div "Customer ID: 1505456 Credit Available: $0.00 Verified: Medical Flag to [GEOGRAP…" at bounding box center [307, 118] width 551 height 62
click at [101, 29] on span "Customers" at bounding box center [85, 31] width 129 height 8
click at [53, 50] on span "All customers" at bounding box center [53, 54] width 64 height 8
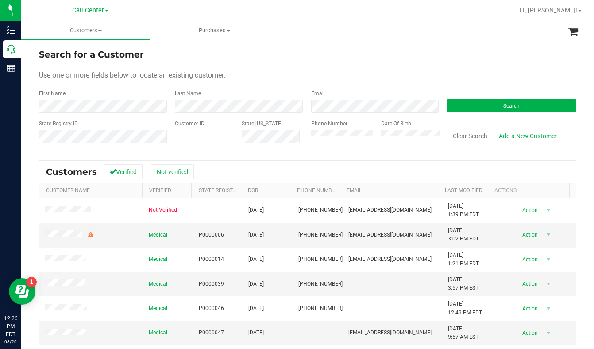
click at [489, 76] on div "Use one or more fields below to locate an existing customer." at bounding box center [307, 75] width 537 height 11
click at [455, 108] on button "Search" at bounding box center [511, 105] width 129 height 13
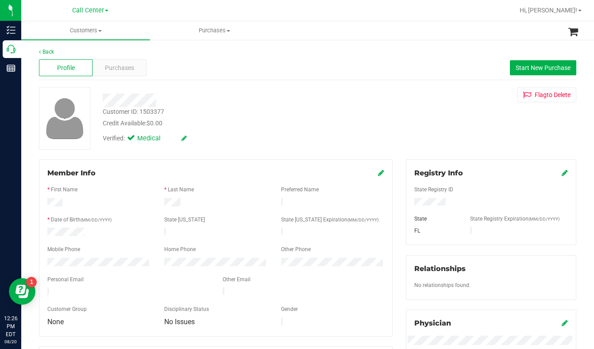
click at [240, 127] on div "Credit Available: $0.00" at bounding box center [234, 123] width 262 height 9
click at [488, 138] on div "Customer ID: 1503377 Credit Available: $0.00 Verified: Medical Flag to [GEOGRAP…" at bounding box center [307, 118] width 551 height 62
click at [445, 117] on div "Customer ID: 1503377 Credit Available: $0.00 Verified: Medical Flag to [GEOGRAP…" at bounding box center [307, 118] width 551 height 62
click at [456, 142] on div "Customer ID: 1503377 Credit Available: $0.00 Verified: Medical Flag to [GEOGRAP…" at bounding box center [307, 118] width 551 height 62
click at [121, 65] on span "Purchases" at bounding box center [119, 67] width 29 height 9
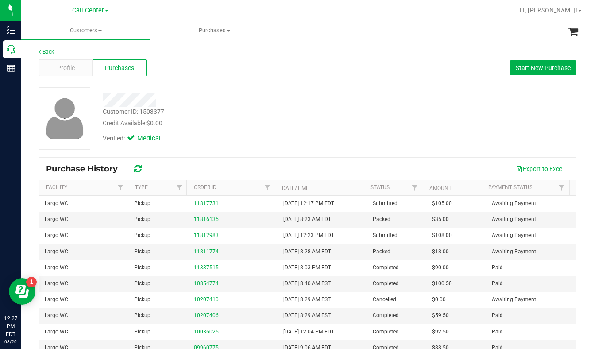
click at [452, 121] on div "Customer ID: 1503377 Credit Available: $0.00 Verified: Medical" at bounding box center [307, 118] width 551 height 62
click at [460, 129] on div "Customer ID: 1503377 Credit Available: $0.00 Verified: Medical" at bounding box center [307, 118] width 551 height 62
click at [129, 111] on div "Customer ID: 1503377" at bounding box center [134, 111] width 62 height 9
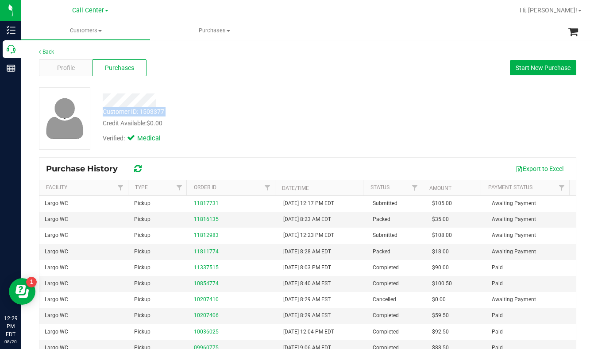
click at [129, 111] on div "Customer ID: 1503377" at bounding box center [134, 111] width 62 height 9
copy div "Customer ID: 1503377"
click at [461, 122] on div "Customer ID: 1503377 Credit Available: $0.00 Verified: Medical" at bounding box center [307, 118] width 551 height 62
click at [80, 69] on div "Profile" at bounding box center [66, 67] width 54 height 17
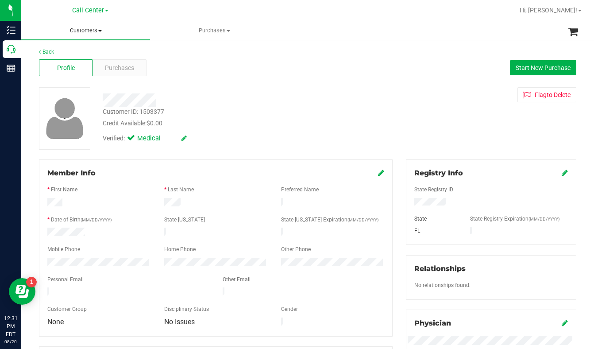
click at [101, 32] on span "Customers" at bounding box center [85, 31] width 129 height 8
click at [48, 55] on span "All customers" at bounding box center [53, 54] width 64 height 8
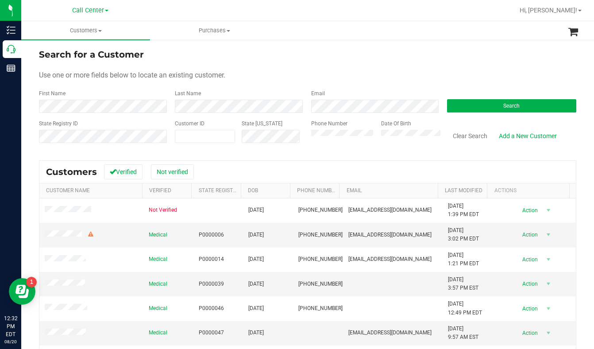
click at [471, 69] on form "Search for a Customer Use one or more fields below to locate an existing custom…" at bounding box center [307, 99] width 537 height 103
click at [503, 73] on div "Use one or more fields below to locate an existing customer." at bounding box center [307, 75] width 537 height 11
click at [474, 61] on form "Search for a Customer Use one or more fields below to locate an existing custom…" at bounding box center [307, 99] width 537 height 103
click at [470, 62] on form "Search for a Customer Use one or more fields below to locate an existing custom…" at bounding box center [307, 99] width 537 height 103
click at [199, 138] on span at bounding box center [205, 136] width 60 height 13
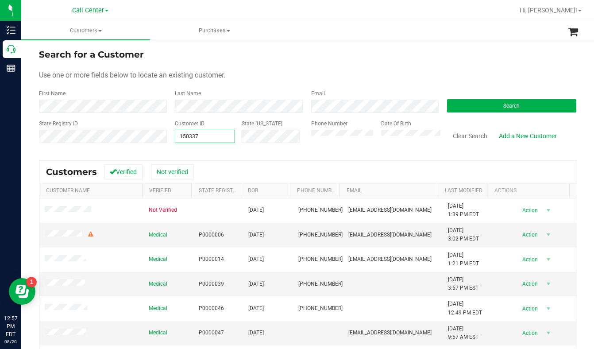
type input "1503377"
click at [467, 100] on button "Search" at bounding box center [511, 105] width 129 height 13
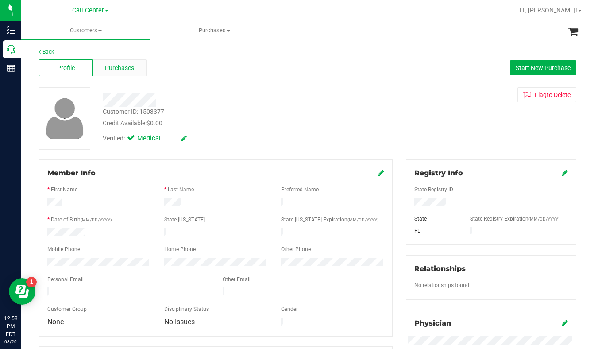
click at [118, 66] on span "Purchases" at bounding box center [119, 67] width 29 height 9
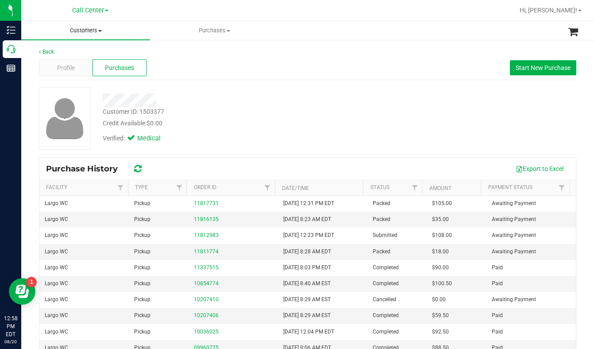
click at [98, 32] on span "Customers" at bounding box center [85, 31] width 129 height 8
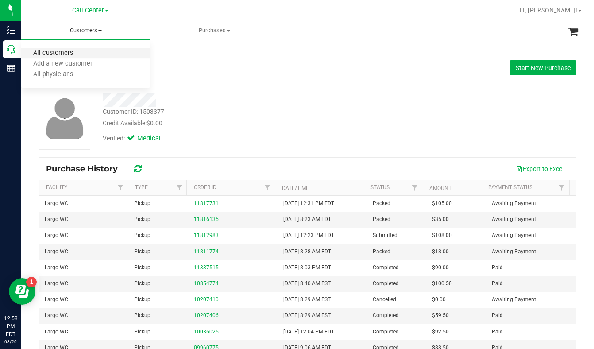
click at [39, 52] on span "All customers" at bounding box center [53, 54] width 64 height 8
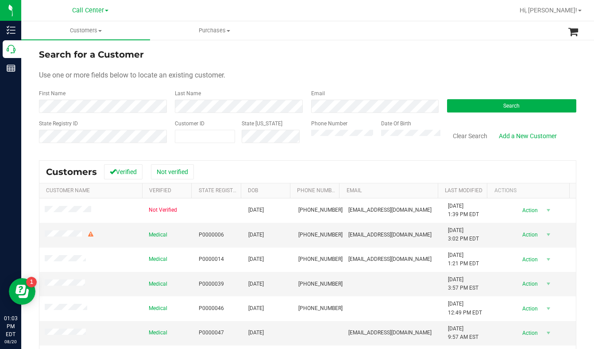
click at [487, 59] on div "Search for a Customer" at bounding box center [307, 54] width 537 height 13
click at [212, 135] on span at bounding box center [205, 136] width 60 height 13
click at [458, 108] on button "Search" at bounding box center [511, 105] width 129 height 13
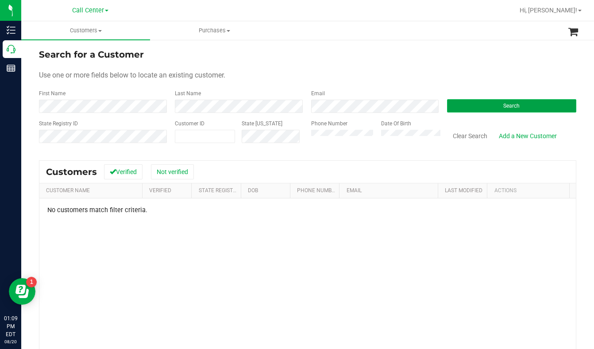
click at [486, 112] on button "Search" at bounding box center [511, 105] width 129 height 13
click at [475, 76] on div "Use one or more fields below to locate an existing customer." at bounding box center [307, 75] width 537 height 11
click at [472, 112] on button "Search" at bounding box center [511, 105] width 129 height 13
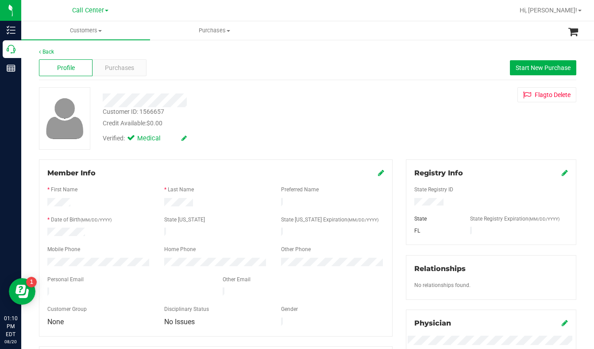
click at [371, 172] on div "Member Info" at bounding box center [215, 173] width 337 height 11
click at [373, 175] on div "Member Info" at bounding box center [215, 173] width 337 height 11
click at [378, 172] on icon at bounding box center [381, 172] width 6 height 7
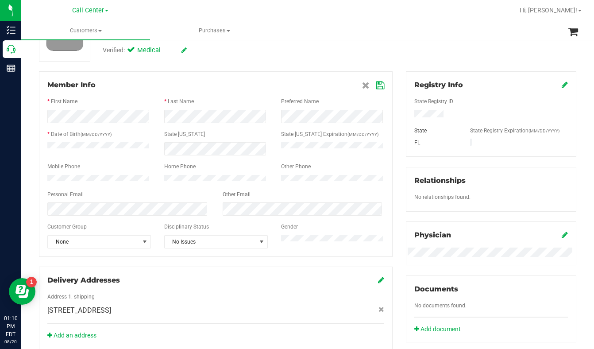
scroll to position [89, 0]
click at [145, 244] on span "select" at bounding box center [144, 241] width 7 height 7
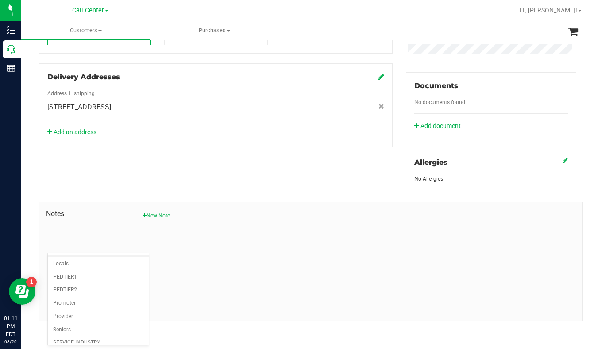
scroll to position [109, 0]
click at [69, 285] on li "Seniors" at bounding box center [98, 284] width 101 height 13
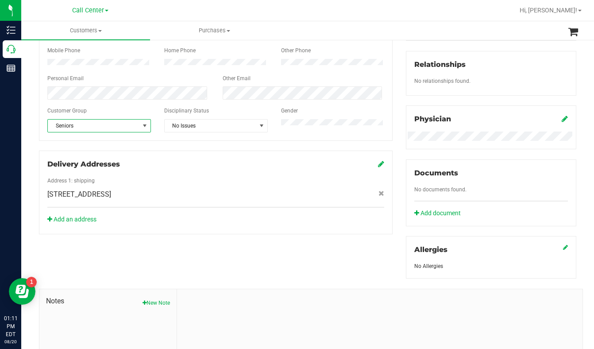
scroll to position [114, 0]
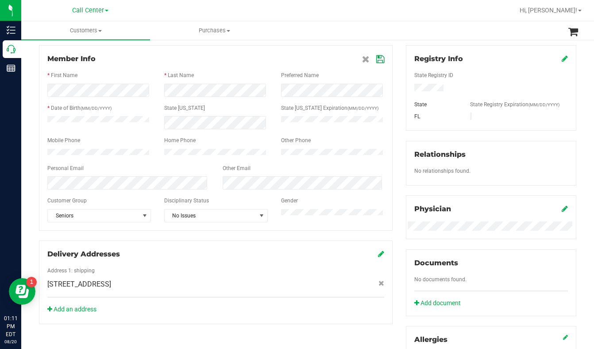
click at [376, 58] on icon at bounding box center [380, 59] width 8 height 7
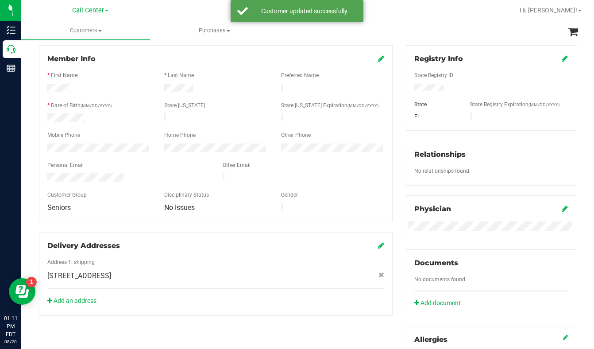
scroll to position [0, 0]
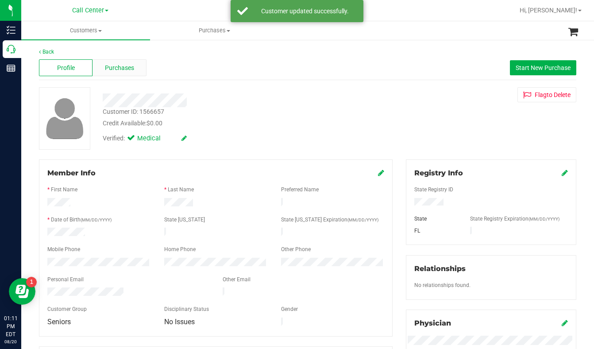
click at [110, 68] on span "Purchases" at bounding box center [119, 67] width 29 height 9
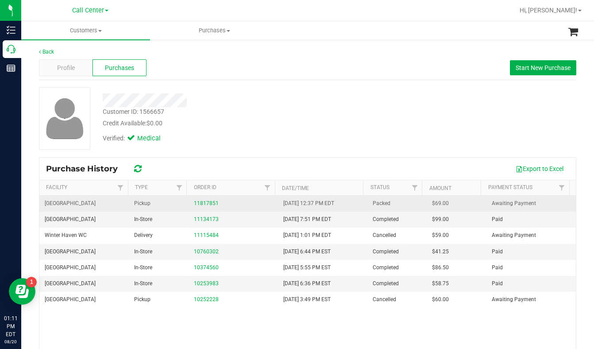
click at [139, 205] on span "Pickup" at bounding box center [142, 203] width 16 height 8
click at [136, 203] on span "Pickup" at bounding box center [142, 203] width 16 height 8
click at [199, 201] on link "11817851" at bounding box center [206, 203] width 25 height 6
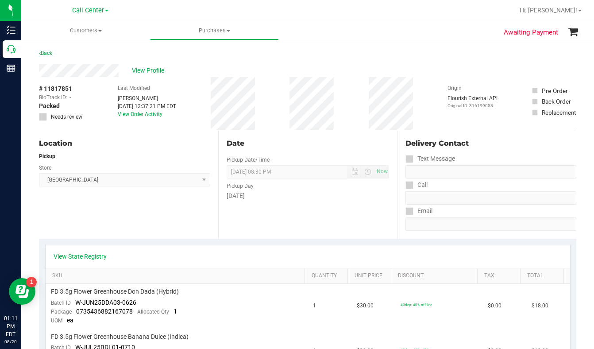
click at [162, 217] on div "Location Pickup Store Lakeland WC Select Store [PERSON_NAME][GEOGRAPHIC_DATA] […" at bounding box center [128, 184] width 179 height 108
click at [90, 222] on div "Location Pickup Store Lakeland WC Select Store [PERSON_NAME][GEOGRAPHIC_DATA] […" at bounding box center [128, 184] width 179 height 108
click at [92, 225] on div "Location Pickup Store Lakeland WC Select Store [PERSON_NAME][GEOGRAPHIC_DATA] […" at bounding box center [128, 184] width 179 height 108
click at [104, 204] on div "Location Pickup Store Lakeland WC Select Store [PERSON_NAME][GEOGRAPHIC_DATA] […" at bounding box center [128, 184] width 179 height 108
click at [143, 69] on span "View Profile" at bounding box center [149, 70] width 35 height 9
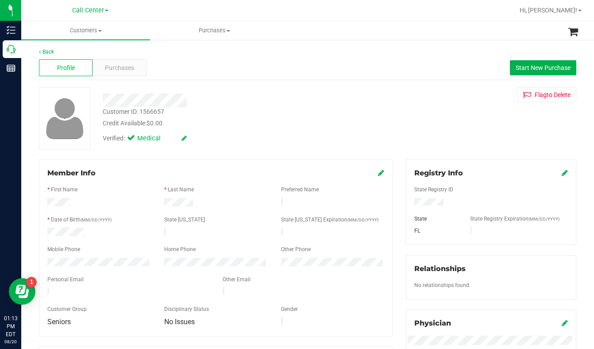
click at [127, 108] on div "Customer ID: 1566657" at bounding box center [134, 111] width 62 height 9
click at [127, 109] on div "Customer ID: 1566657" at bounding box center [134, 111] width 62 height 9
click at [127, 111] on div "Customer ID: 1566657" at bounding box center [134, 111] width 62 height 9
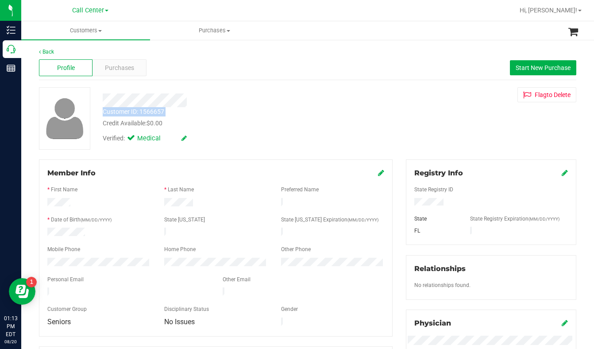
copy div "Customer ID: 1566657"
click at [122, 65] on span "Purchases" at bounding box center [119, 67] width 29 height 9
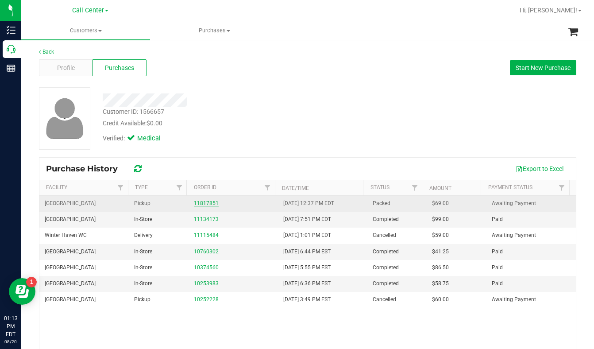
click at [198, 202] on link "11817851" at bounding box center [206, 203] width 25 height 6
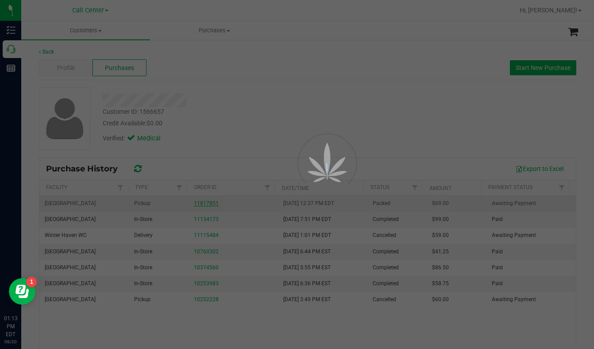
click at [198, 202] on div at bounding box center [297, 174] width 594 height 349
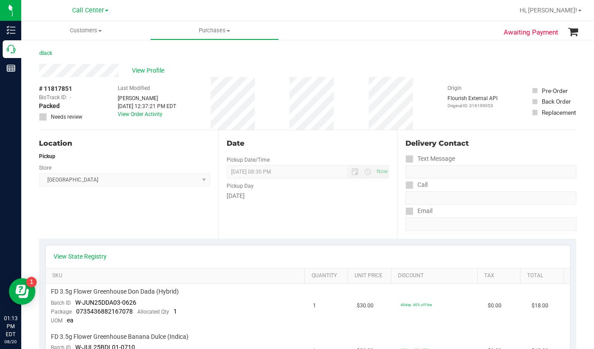
click at [62, 87] on span "# 11817851" at bounding box center [55, 88] width 33 height 9
click at [61, 89] on span "# 11817851" at bounding box center [55, 88] width 33 height 9
click at [60, 89] on span "# 11817851" at bounding box center [55, 88] width 33 height 9
click at [59, 90] on span "# 11817851" at bounding box center [55, 88] width 33 height 9
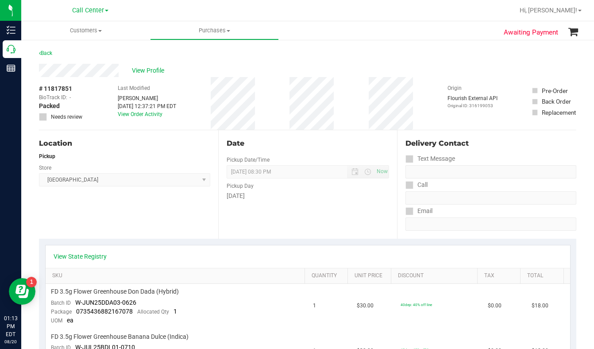
click at [59, 90] on span "# 11817851" at bounding box center [55, 88] width 33 height 9
copy div "# 11817851"
drag, startPoint x: 481, startPoint y: 155, endPoint x: 459, endPoint y: 158, distance: 22.3
click at [481, 156] on div "Text Message" at bounding box center [490, 158] width 171 height 13
click at [101, 30] on span at bounding box center [100, 31] width 4 height 2
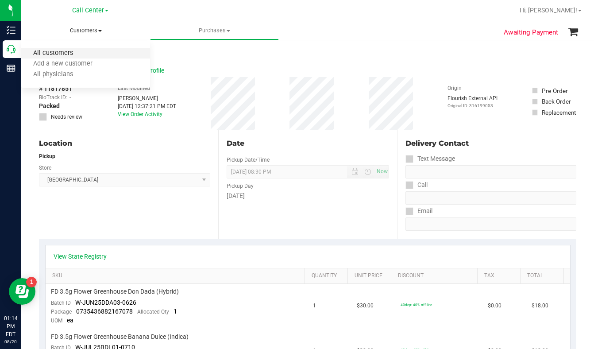
click at [53, 54] on span "All customers" at bounding box center [53, 54] width 64 height 8
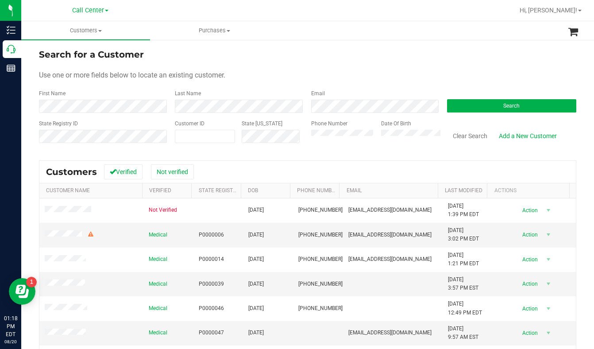
click at [470, 65] on form "Search for a Customer Use one or more fields below to locate an existing custom…" at bounding box center [307, 99] width 537 height 103
click at [494, 103] on button "Search" at bounding box center [511, 105] width 129 height 13
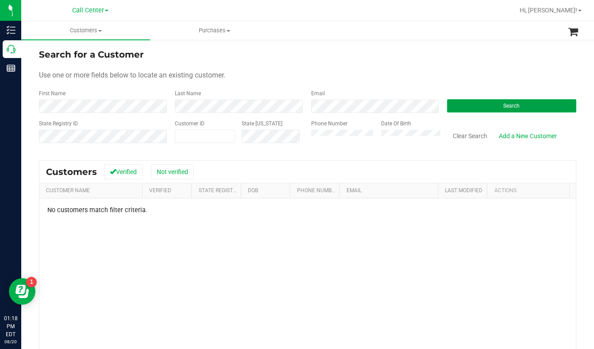
click at [467, 106] on button "Search" at bounding box center [511, 105] width 129 height 13
drag, startPoint x: 469, startPoint y: 253, endPoint x: 465, endPoint y: 255, distance: 4.6
click at [469, 253] on div "No customers match filter criteria." at bounding box center [307, 312] width 537 height 228
click at [490, 77] on div "Use one or more fields below to locate an existing customer." at bounding box center [307, 75] width 537 height 11
click at [351, 81] on form "Search for a Customer Use one or more fields below to locate an existing custom…" at bounding box center [307, 99] width 537 height 103
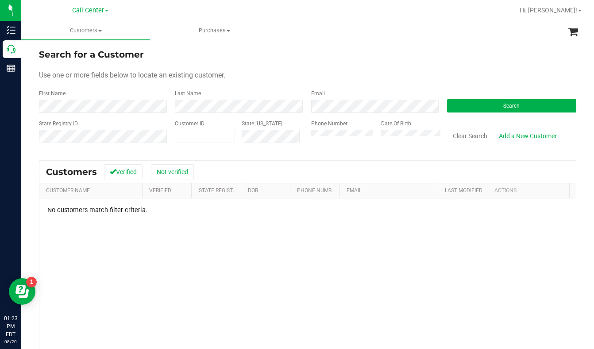
click at [448, 69] on form "Search for a Customer Use one or more fields below to locate an existing custom…" at bounding box center [307, 99] width 537 height 103
drag, startPoint x: 473, startPoint y: 65, endPoint x: 435, endPoint y: 93, distance: 46.9
click at [473, 65] on form "Search for a Customer Use one or more fields below to locate an existing custom…" at bounding box center [307, 99] width 537 height 103
click at [471, 104] on button "Search" at bounding box center [511, 105] width 129 height 13
click at [100, 30] on span at bounding box center [100, 31] width 4 height 2
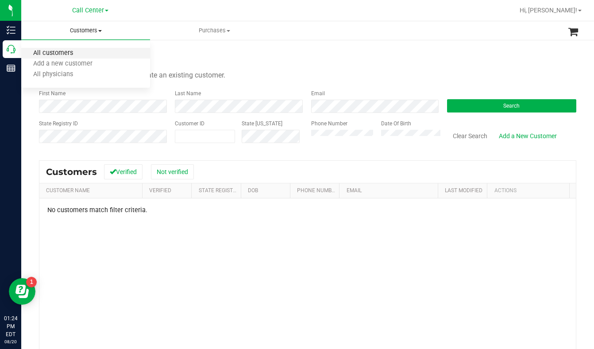
click at [64, 51] on span "All customers" at bounding box center [53, 54] width 64 height 8
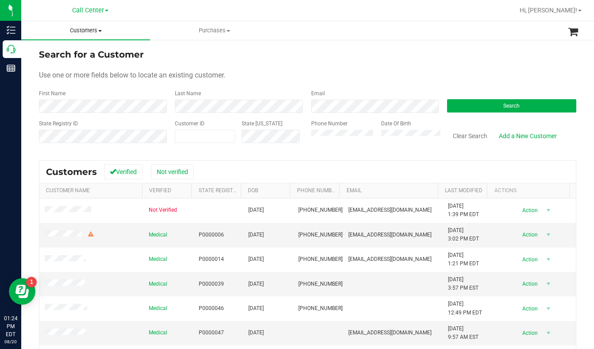
click at [100, 33] on span "Customers" at bounding box center [85, 31] width 129 height 8
click at [63, 64] on span "Add a new customer" at bounding box center [62, 64] width 83 height 8
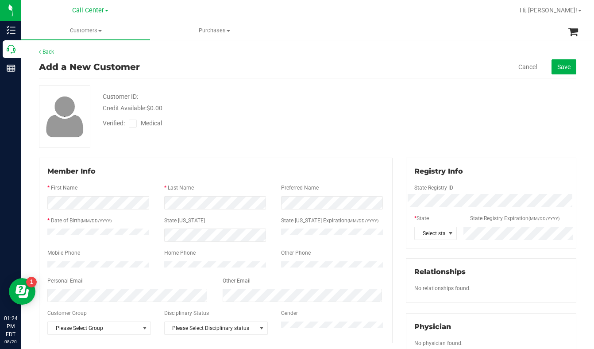
click at [510, 121] on div "Customer ID: Credit Available: $0.00 Verified: Medical" at bounding box center [307, 116] width 551 height 62
drag, startPoint x: 486, startPoint y: 124, endPoint x: 478, endPoint y: 123, distance: 8.0
click at [486, 124] on div "Customer ID: Credit Available: $0.00 Verified: Medical" at bounding box center [307, 116] width 551 height 62
click at [455, 118] on div "Customer ID: Credit Available: $0.00 Verified: Medical" at bounding box center [307, 116] width 551 height 62
click at [449, 235] on span at bounding box center [450, 233] width 7 height 7
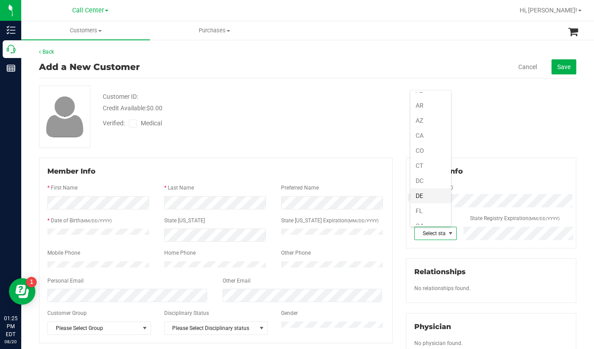
scroll to position [44, 0]
click at [423, 193] on li "FL" at bounding box center [430, 190] width 41 height 15
drag, startPoint x: 486, startPoint y: 137, endPoint x: 473, endPoint y: 139, distance: 13.9
click at [486, 137] on div "Customer ID: Credit Available: $0.00 Verified: Medical" at bounding box center [307, 116] width 551 height 62
drag, startPoint x: 483, startPoint y: 124, endPoint x: 474, endPoint y: 130, distance: 11.3
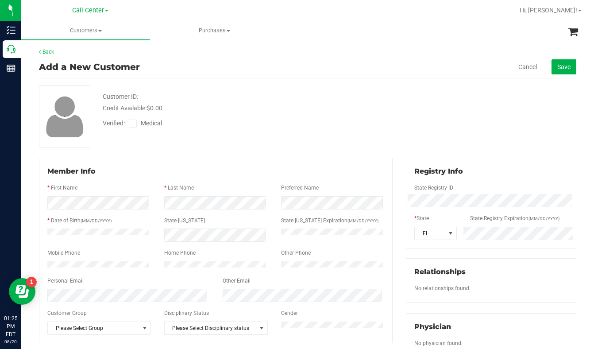
click at [484, 124] on div "Customer ID: Credit Available: $0.00 Verified: Medical" at bounding box center [307, 116] width 551 height 62
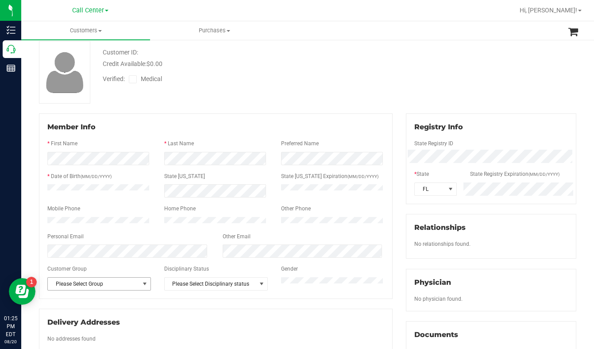
click at [145, 287] on span "select" at bounding box center [144, 283] width 7 height 7
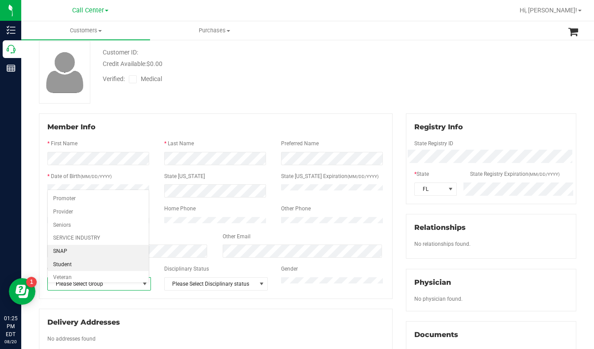
scroll to position [109, 0]
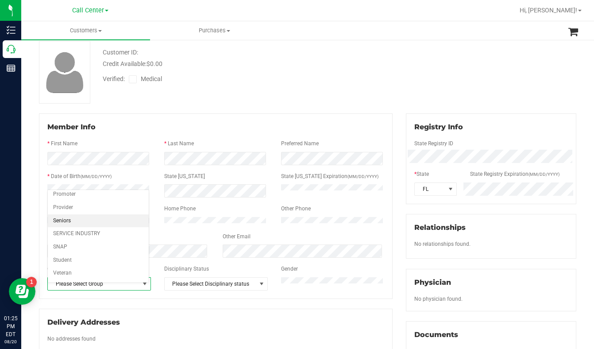
click at [68, 220] on li "Seniors" at bounding box center [98, 220] width 101 height 13
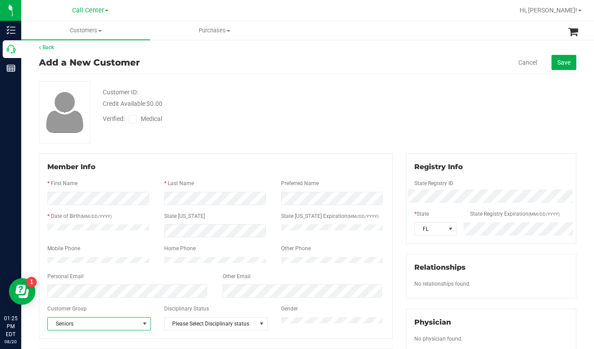
scroll to position [0, 0]
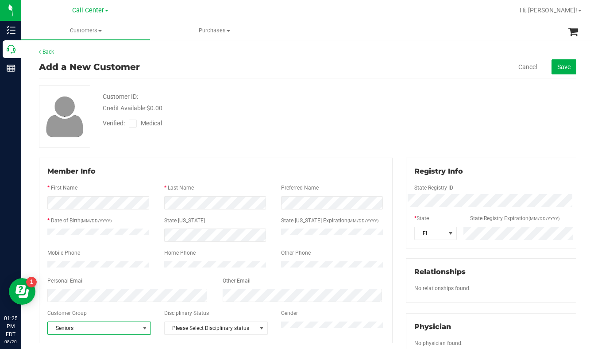
click at [132, 127] on label "Medical" at bounding box center [147, 123] width 37 height 9
click at [0, 0] on input "Medical" at bounding box center [0, 0] width 0 height 0
click at [562, 69] on span "Save" at bounding box center [563, 66] width 13 height 7
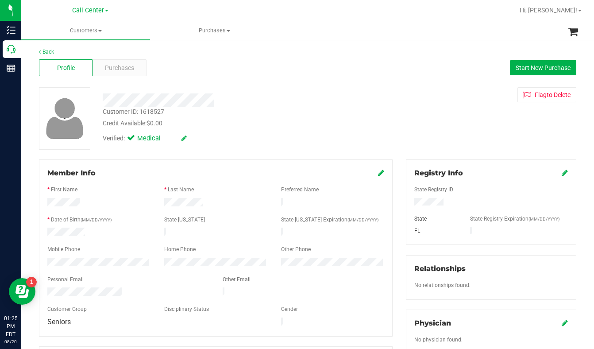
click at [480, 131] on div "Customer ID: 1618527 Credit Available: $0.00 Verified: Medical Flag to [GEOGRAP…" at bounding box center [307, 118] width 551 height 62
drag, startPoint x: 474, startPoint y: 89, endPoint x: 464, endPoint y: 85, distance: 10.2
click at [474, 89] on div "Flag to [GEOGRAPHIC_DATA]" at bounding box center [491, 94] width 184 height 15
click at [99, 29] on span "Customers" at bounding box center [85, 31] width 129 height 8
click at [69, 58] on li "All customers" at bounding box center [85, 53] width 129 height 11
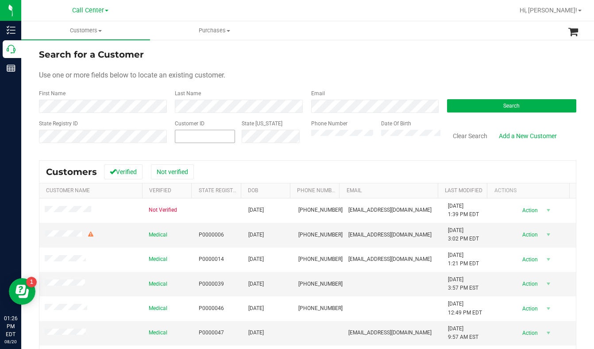
click at [202, 138] on span at bounding box center [205, 136] width 60 height 13
type input "174866"
click at [476, 112] on button "Search" at bounding box center [511, 105] width 129 height 13
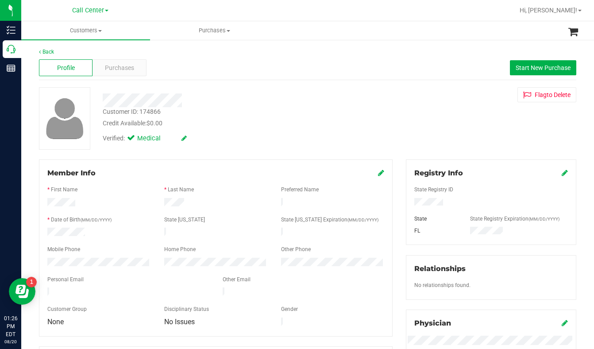
click at [459, 141] on div "Customer ID: 174866 Credit Available: $0.00 Verified: Medical Flag to [GEOGRAPH…" at bounding box center [307, 118] width 551 height 62
click at [124, 64] on span "Purchases" at bounding box center [119, 67] width 29 height 9
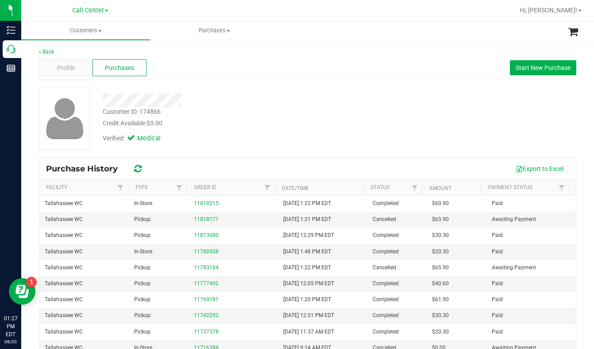
click at [479, 130] on div "Customer ID: 174866 Credit Available: $0.00 Verified: Medical" at bounding box center [307, 118] width 551 height 62
click at [69, 68] on span "Profile" at bounding box center [66, 67] width 18 height 9
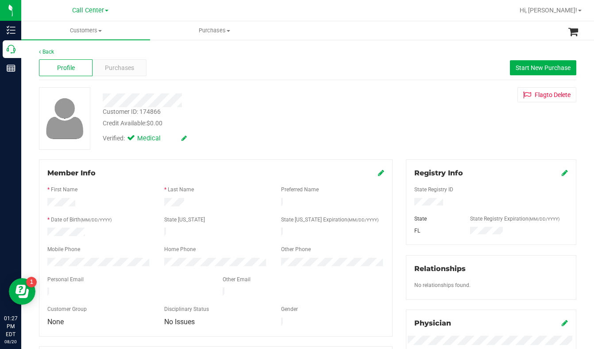
click at [453, 127] on div "Customer ID: 174866 Credit Available: $0.00 Verified: Medical Flag to [GEOGRAPH…" at bounding box center [307, 118] width 551 height 62
click at [445, 131] on div "Customer ID: 174866 Credit Available: $0.00 Verified: Medical Flag to [GEOGRAPH…" at bounding box center [307, 118] width 551 height 62
click at [472, 146] on div "Customer ID: 174866 Credit Available: $0.00 Verified: Medical Flag to [GEOGRAPH…" at bounding box center [307, 118] width 551 height 62
click at [100, 31] on span at bounding box center [100, 31] width 4 height 2
click at [62, 55] on span "All customers" at bounding box center [53, 54] width 64 height 8
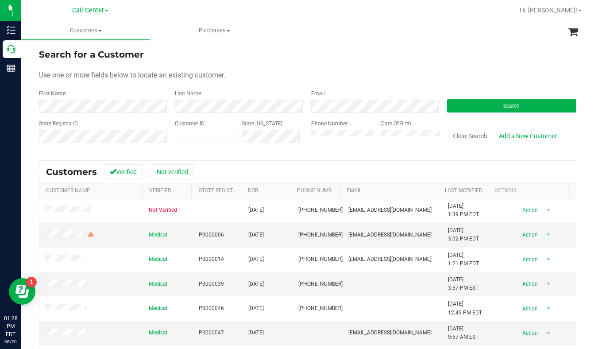
click at [489, 77] on div "Use one or more fields below to locate an existing customer." at bounding box center [307, 75] width 537 height 11
click at [489, 70] on div "Use one or more fields below to locate an existing customer." at bounding box center [307, 75] width 537 height 11
